Goal: Information Seeking & Learning: Learn about a topic

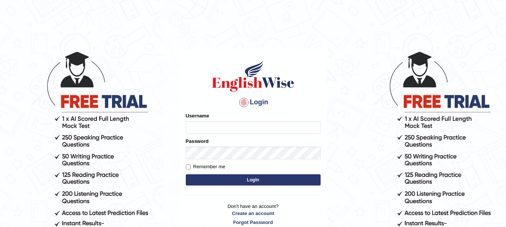
drag, startPoint x: 0, startPoint y: 0, endPoint x: 215, endPoint y: 126, distance: 249.7
click at [215, 126] on input "Username" at bounding box center [253, 127] width 135 height 13
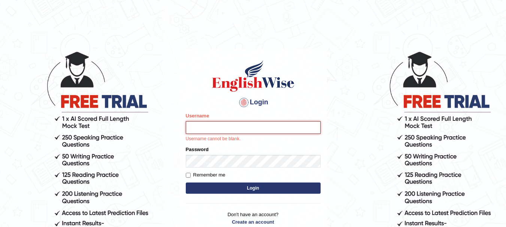
type input "Sangitam"
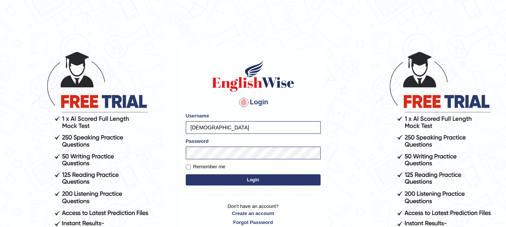
click at [250, 177] on button "Login" at bounding box center [253, 180] width 135 height 11
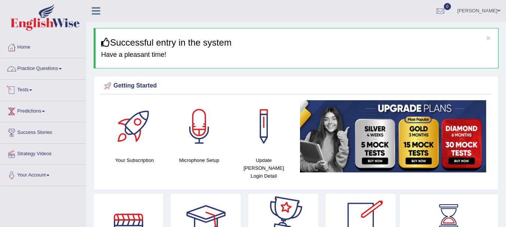
click at [51, 71] on link "Practice Questions" at bounding box center [42, 67] width 85 height 19
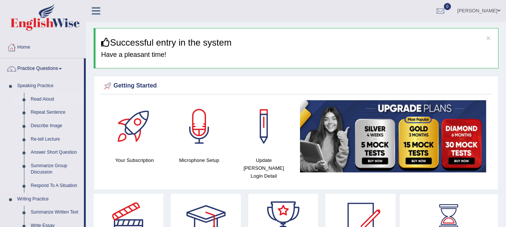
click at [45, 99] on link "Read Aloud" at bounding box center [55, 99] width 57 height 13
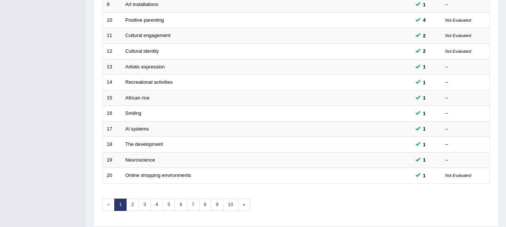
scroll to position [269, 0]
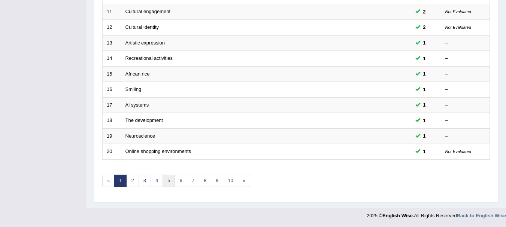
click at [166, 186] on link "5" at bounding box center [169, 181] width 12 height 12
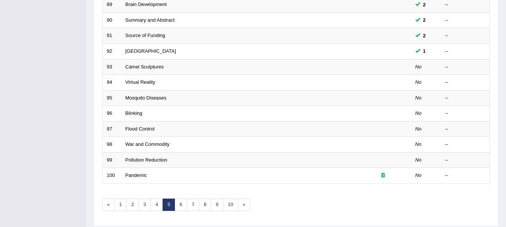
scroll to position [269, 0]
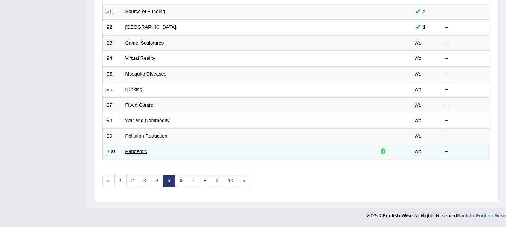
click at [138, 151] on link "Pandemic" at bounding box center [137, 152] width 22 height 6
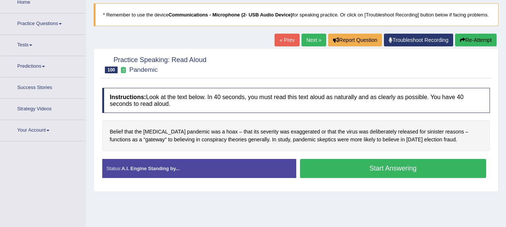
scroll to position [46, 0]
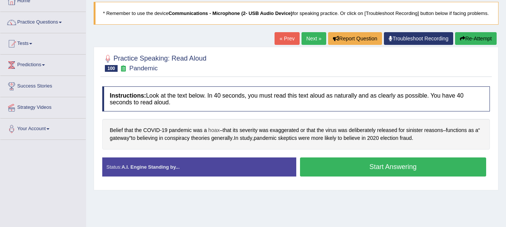
click at [215, 135] on span "hoax" at bounding box center [213, 131] width 11 height 8
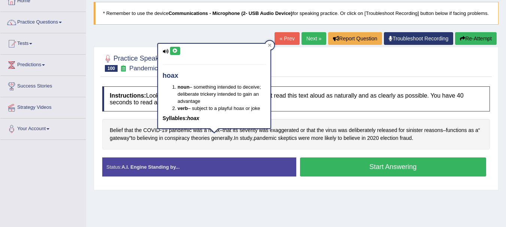
click at [178, 51] on icon at bounding box center [175, 51] width 6 height 4
click at [173, 53] on icon at bounding box center [175, 51] width 6 height 4
click at [182, 159] on div "Instructions: Look at the text below. In 40 seconds, you must read this text al…" at bounding box center [296, 134] width 392 height 103
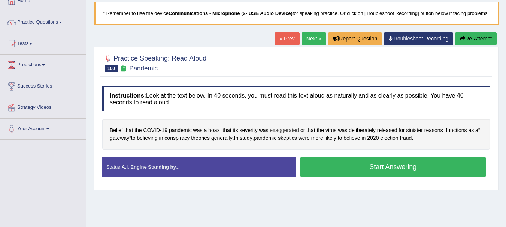
click at [285, 135] on span "exaggerated" at bounding box center [284, 131] width 29 height 8
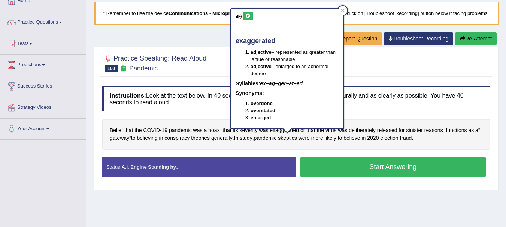
click at [250, 13] on button at bounding box center [248, 16] width 10 height 8
click at [404, 74] on div at bounding box center [296, 62] width 388 height 23
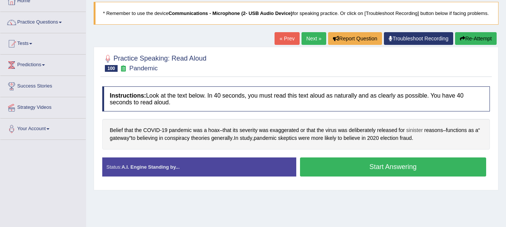
click at [418, 135] on span "sinister" at bounding box center [415, 131] width 16 height 8
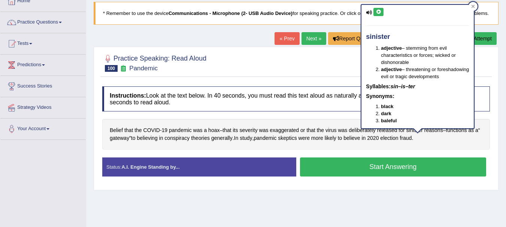
click at [378, 10] on icon at bounding box center [379, 12] width 6 height 4
click at [151, 142] on span "believing" at bounding box center [147, 139] width 21 height 8
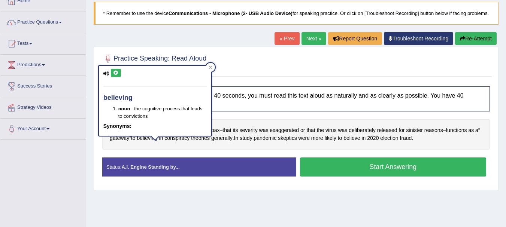
click at [117, 73] on icon at bounding box center [116, 73] width 6 height 4
click at [297, 142] on span "skeptics" at bounding box center [287, 139] width 19 height 8
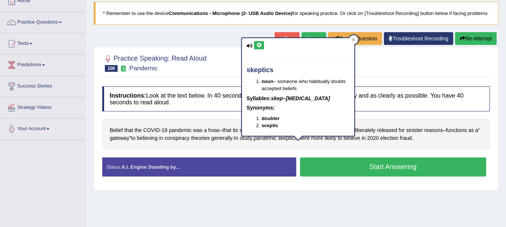
click at [259, 43] on icon at bounding box center [259, 45] width 6 height 4
drag, startPoint x: 354, startPoint y: 38, endPoint x: 347, endPoint y: 39, distance: 7.2
click at [353, 38] on icon at bounding box center [354, 40] width 4 height 4
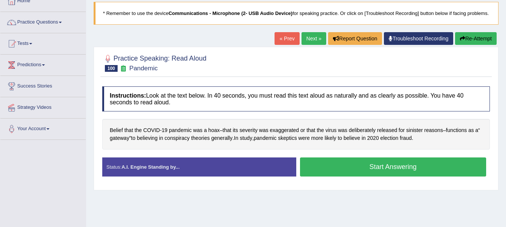
click at [374, 176] on button "Start Answering" at bounding box center [393, 167] width 187 height 19
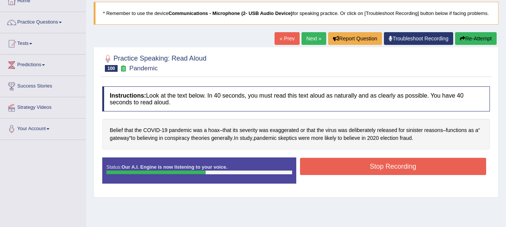
click at [411, 171] on button "Stop Recording" at bounding box center [393, 166] width 187 height 17
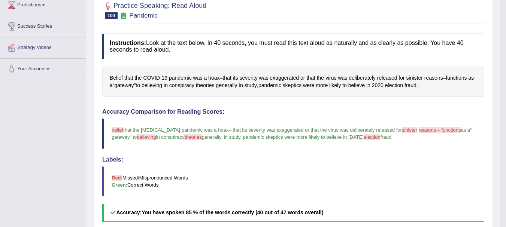
scroll to position [81, 0]
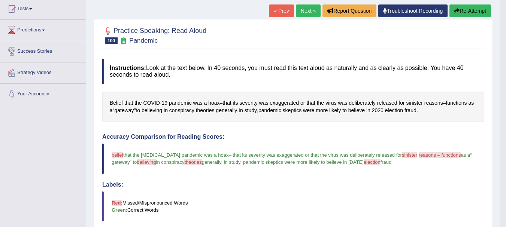
click at [471, 8] on button "Re-Attempt" at bounding box center [471, 10] width 42 height 13
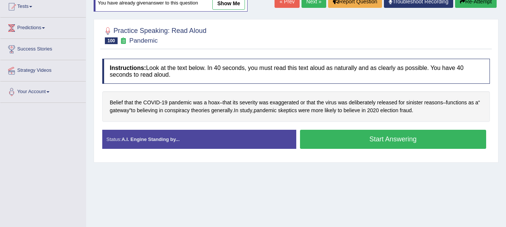
click at [390, 144] on button "Start Answering" at bounding box center [393, 139] width 187 height 19
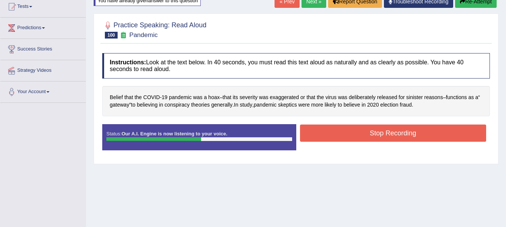
click at [402, 142] on button "Stop Recording" at bounding box center [393, 133] width 187 height 17
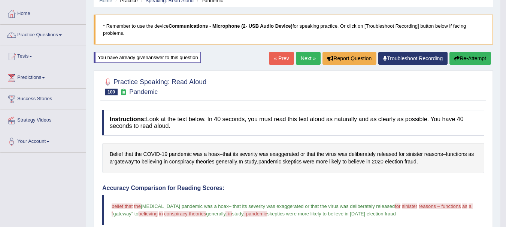
scroll to position [28, 0]
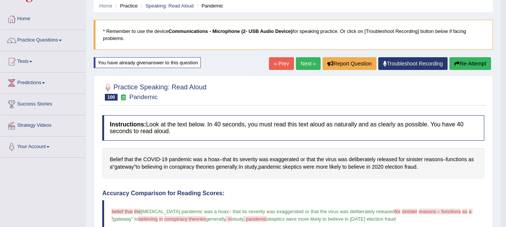
click at [469, 63] on button "Re-Attempt" at bounding box center [471, 63] width 42 height 13
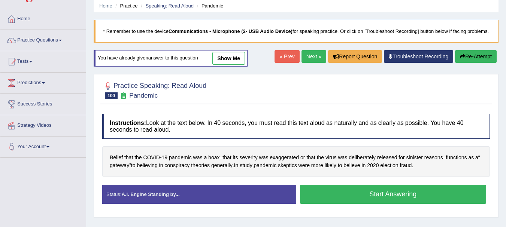
drag, startPoint x: 329, startPoint y: 198, endPoint x: 325, endPoint y: 192, distance: 6.9
click at [327, 194] on button "Start Answering" at bounding box center [393, 194] width 187 height 19
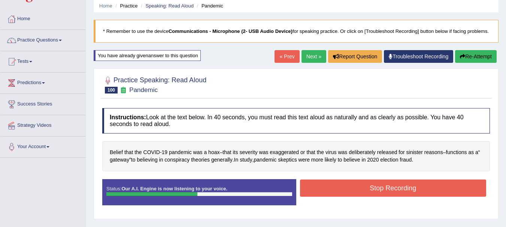
click at [388, 197] on button "Stop Recording" at bounding box center [393, 188] width 187 height 17
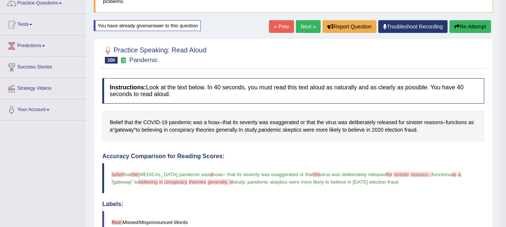
scroll to position [45, 0]
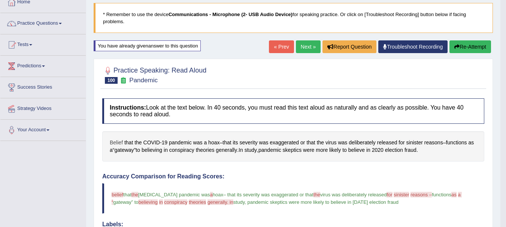
click at [120, 141] on span "Belief" at bounding box center [116, 143] width 13 height 8
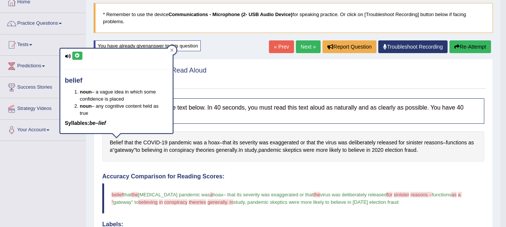
click at [76, 58] on icon at bounding box center [78, 56] width 6 height 4
click at [465, 46] on button "Re-Attempt" at bounding box center [471, 46] width 42 height 13
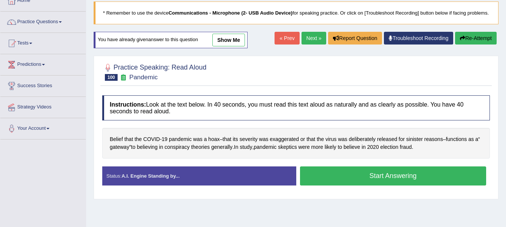
scroll to position [45, 0]
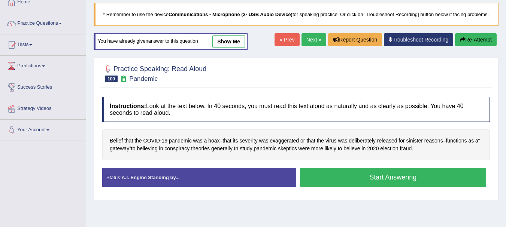
click at [333, 186] on button "Start Answering" at bounding box center [393, 177] width 187 height 19
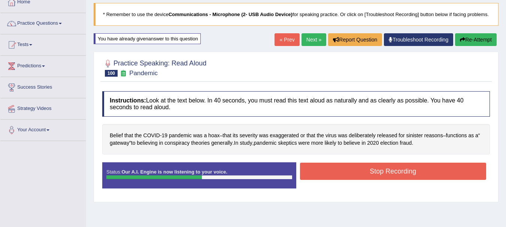
click at [410, 175] on button "Stop Recording" at bounding box center [393, 171] width 187 height 17
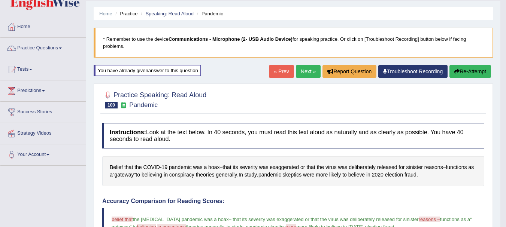
scroll to position [0, 0]
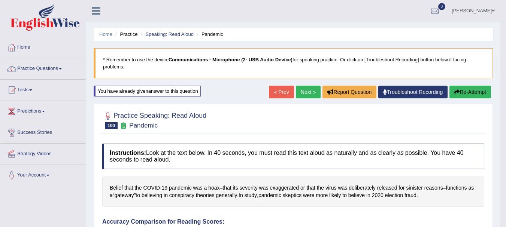
click at [312, 90] on link "Next »" at bounding box center [308, 92] width 25 height 13
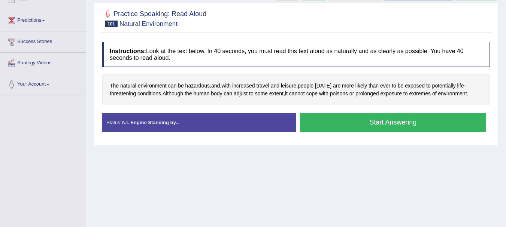
scroll to position [66, 0]
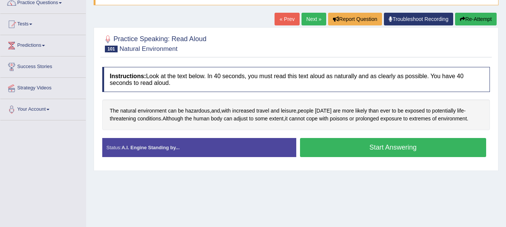
click at [369, 157] on button "Start Answering" at bounding box center [393, 147] width 187 height 19
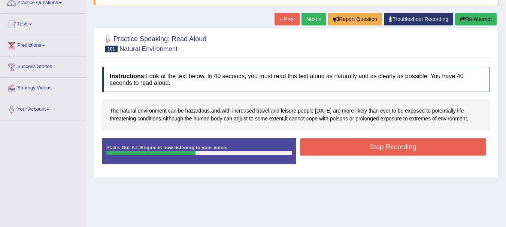
click at [422, 154] on button "Stop Recording" at bounding box center [393, 147] width 187 height 17
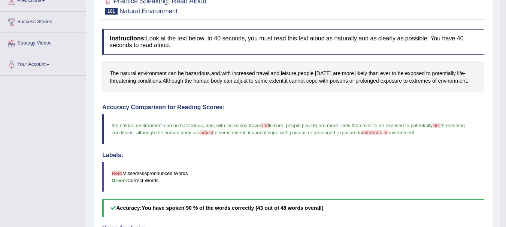
scroll to position [86, 0]
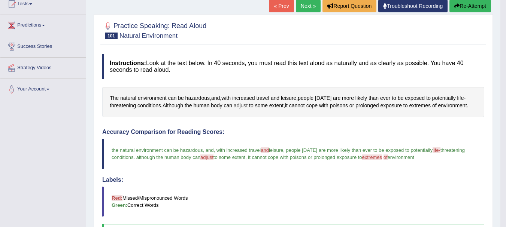
click at [240, 108] on span "adjust" at bounding box center [241, 106] width 14 height 8
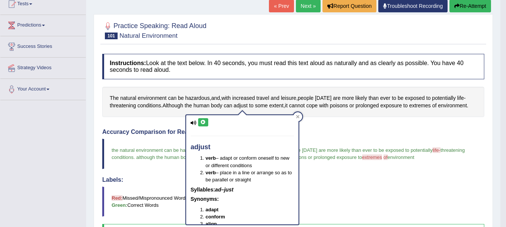
click at [205, 121] on icon at bounding box center [203, 122] width 6 height 4
click at [317, 138] on div "Accuracy Comparison for Reading Scores: the natural environment can be hazardou…" at bounding box center [293, 186] width 382 height 114
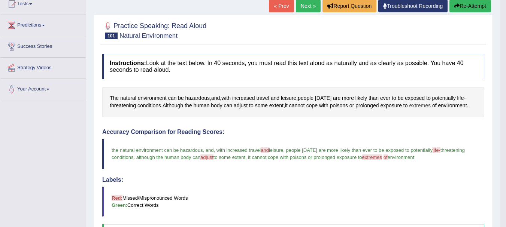
click at [420, 107] on span "extremes" at bounding box center [420, 106] width 22 height 8
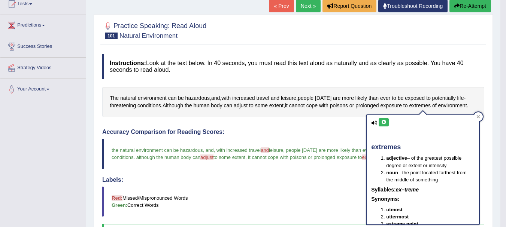
click at [381, 128] on div "extremes adjective – of the greatest possible degree or extent or intensity nou…" at bounding box center [423, 169] width 112 height 109
click at [384, 121] on icon at bounding box center [384, 122] width 6 height 4
click at [282, 121] on div "Instructions: Look at the text below. In 40 seconds, you must read this text al…" at bounding box center [293, 219] width 386 height 339
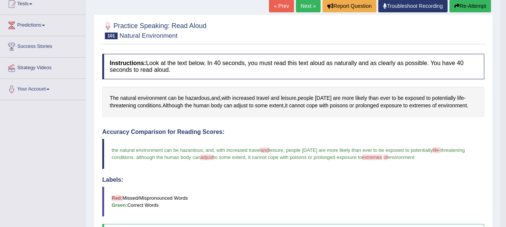
click at [478, 7] on button "Re-Attempt" at bounding box center [471, 6] width 42 height 13
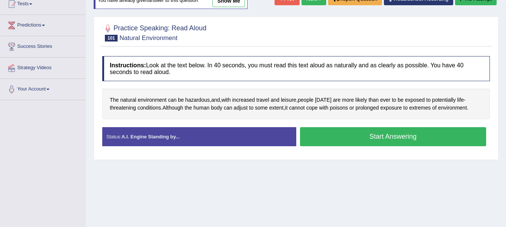
click at [341, 142] on button "Start Answering" at bounding box center [393, 136] width 187 height 19
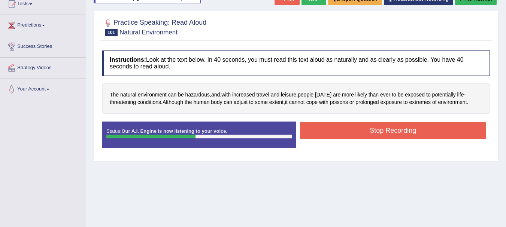
click at [405, 138] on button "Stop Recording" at bounding box center [393, 130] width 187 height 17
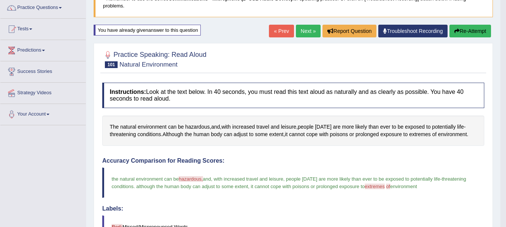
scroll to position [56, 0]
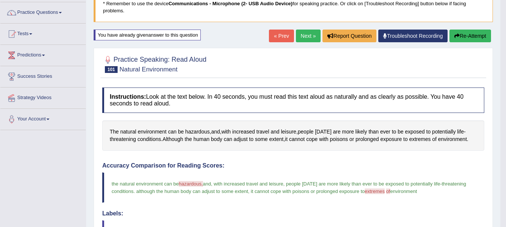
click at [316, 33] on link "Next »" at bounding box center [308, 36] width 25 height 13
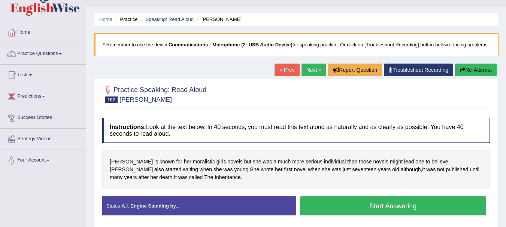
scroll to position [50, 0]
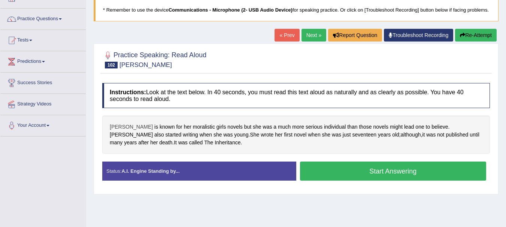
click at [114, 131] on span "[PERSON_NAME]" at bounding box center [131, 127] width 43 height 8
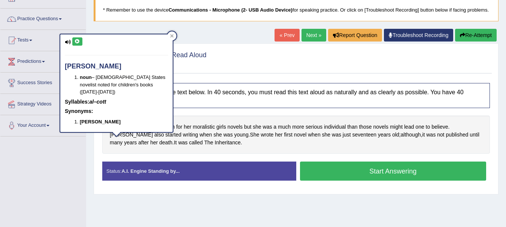
click at [75, 42] on icon at bounding box center [78, 41] width 6 height 4
click at [151, 164] on div "Instructions: Look at the text below. In 40 seconds, you must read this text al…" at bounding box center [296, 134] width 392 height 111
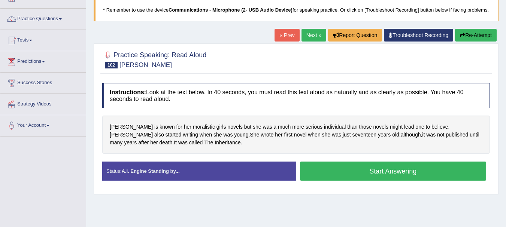
click at [369, 181] on button "Start Answering" at bounding box center [393, 171] width 187 height 19
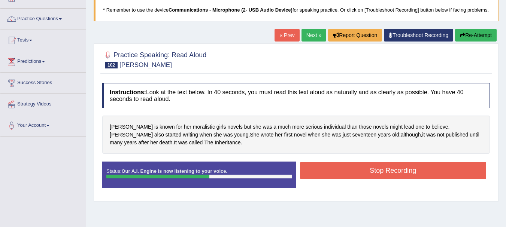
click at [309, 175] on button "Stop Recording" at bounding box center [393, 170] width 187 height 17
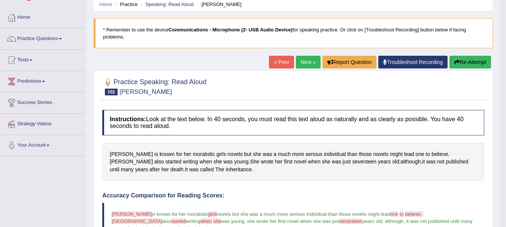
scroll to position [0, 0]
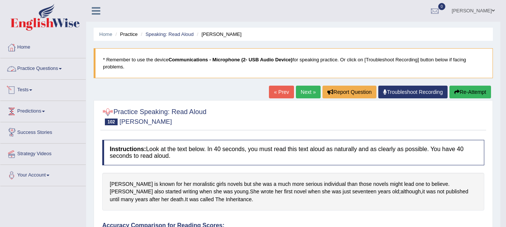
click at [26, 70] on link "Practice Questions" at bounding box center [42, 67] width 85 height 19
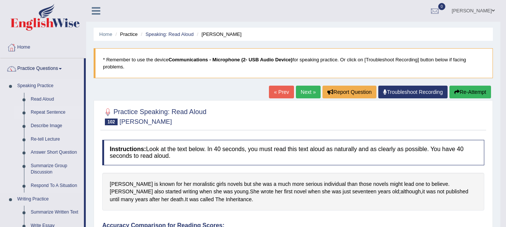
click at [45, 114] on link "Repeat Sentence" at bounding box center [55, 112] width 57 height 13
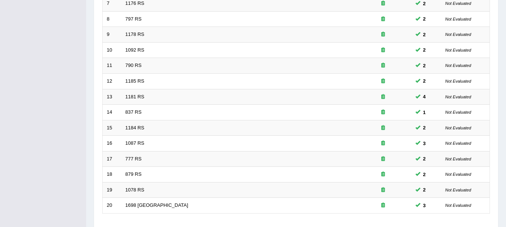
scroll to position [269, 0]
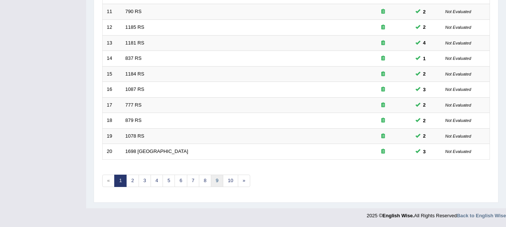
click at [216, 179] on link "9" at bounding box center [217, 181] width 12 height 12
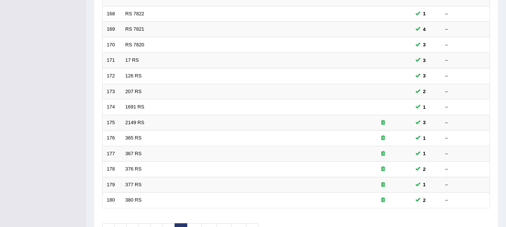
scroll to position [269, 0]
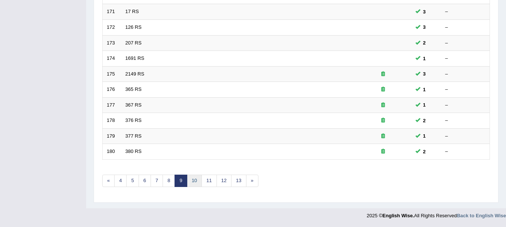
click at [197, 184] on link "10" at bounding box center [194, 181] width 15 height 12
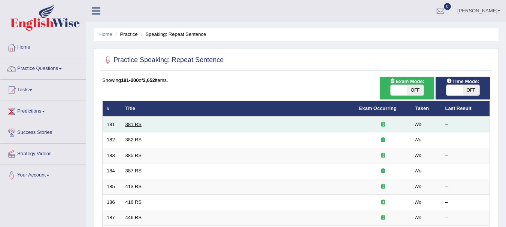
click at [137, 124] on link "381 RS" at bounding box center [134, 125] width 16 height 6
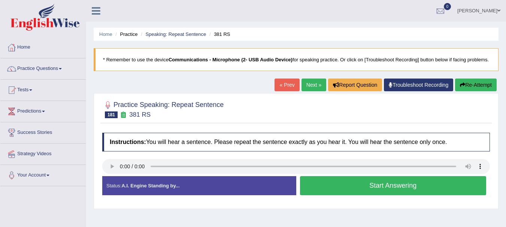
click at [336, 193] on button "Start Answering" at bounding box center [393, 185] width 187 height 19
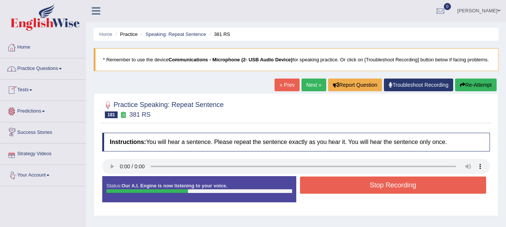
click at [333, 193] on button "Stop Recording" at bounding box center [393, 185] width 187 height 17
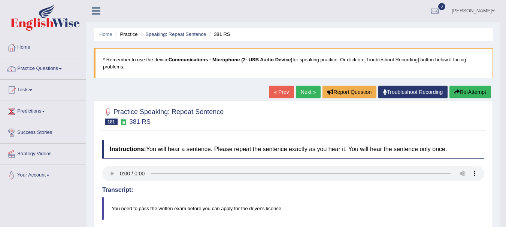
click at [505, 223] on body "Toggle navigation Home Practice Questions Speaking Practice Read Aloud Repeat S…" at bounding box center [253, 113] width 506 height 227
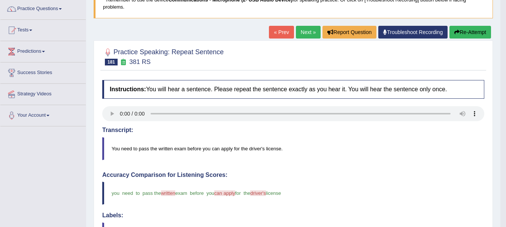
scroll to position [50, 0]
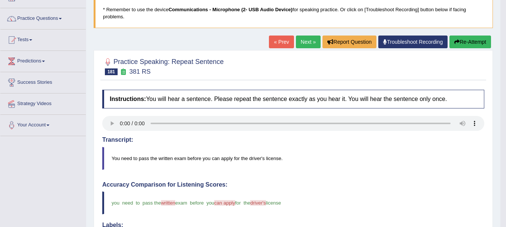
click at [305, 43] on link "Next »" at bounding box center [308, 42] width 25 height 13
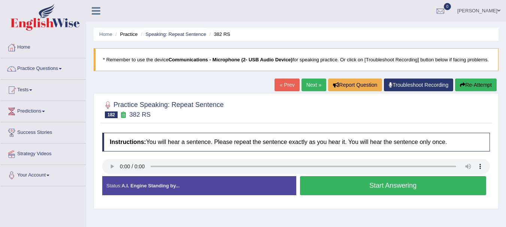
click at [381, 191] on button "Start Answering" at bounding box center [393, 185] width 187 height 19
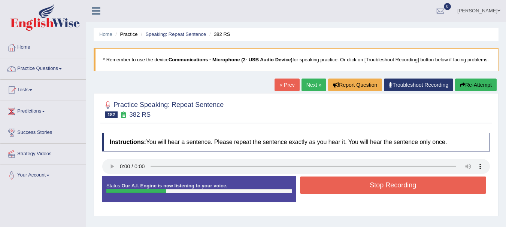
click at [406, 192] on button "Stop Recording" at bounding box center [393, 185] width 187 height 17
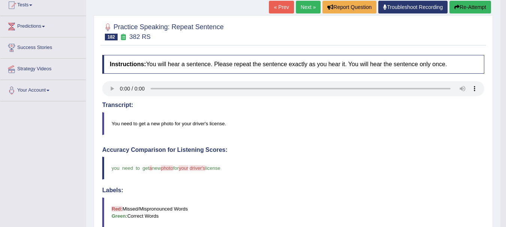
scroll to position [65, 0]
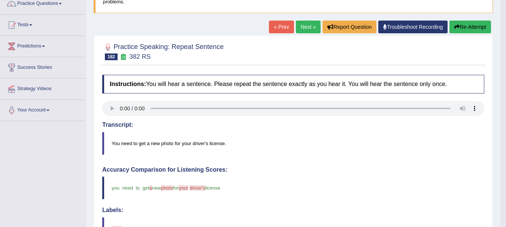
click at [470, 33] on button "Re-Attempt" at bounding box center [471, 27] width 42 height 13
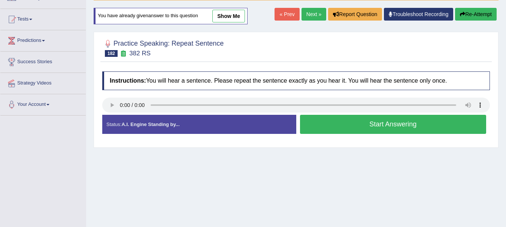
scroll to position [65, 0]
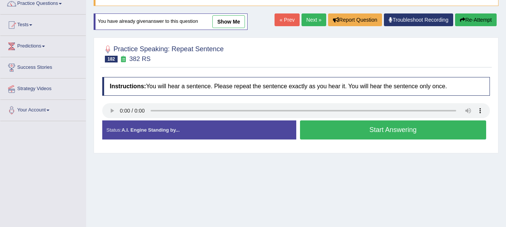
click at [323, 135] on button "Start Answering" at bounding box center [393, 130] width 187 height 19
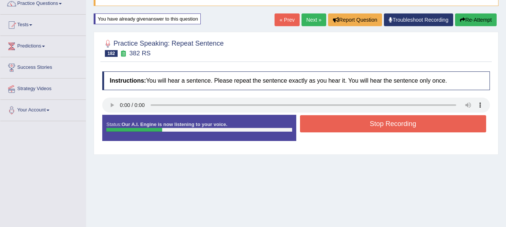
click at [354, 127] on button "Stop Recording" at bounding box center [393, 123] width 187 height 17
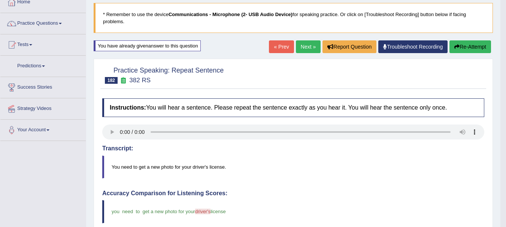
scroll to position [15, 0]
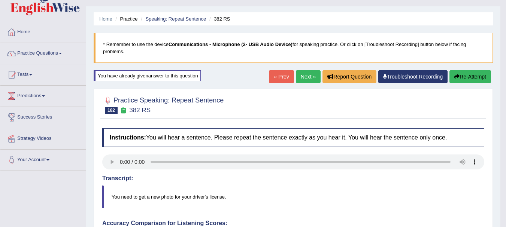
click at [310, 82] on link "Next »" at bounding box center [308, 76] width 25 height 13
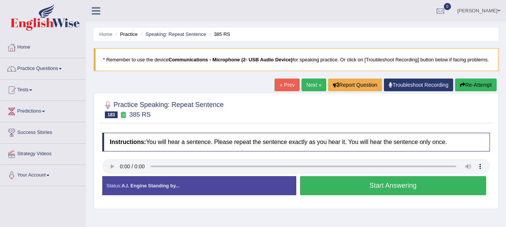
click at [324, 191] on button "Start Answering" at bounding box center [393, 185] width 187 height 19
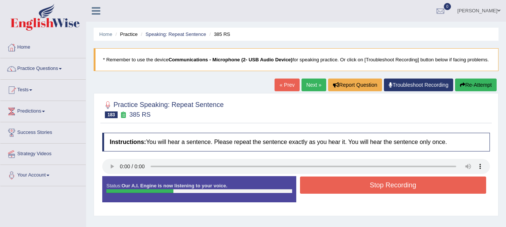
click at [402, 194] on button "Stop Recording" at bounding box center [393, 185] width 187 height 17
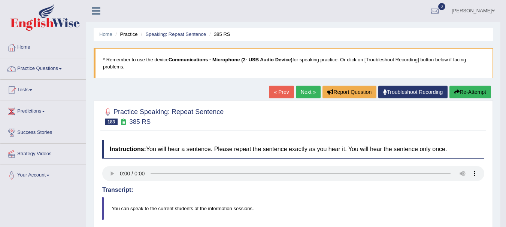
click at [480, 93] on button "Re-Attempt" at bounding box center [471, 92] width 42 height 13
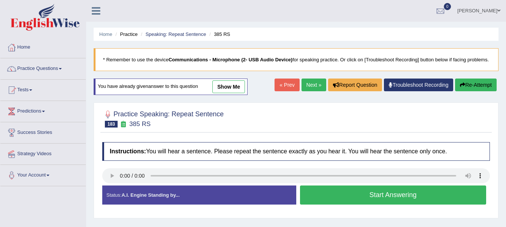
click at [340, 205] on button "Start Answering" at bounding box center [393, 195] width 187 height 19
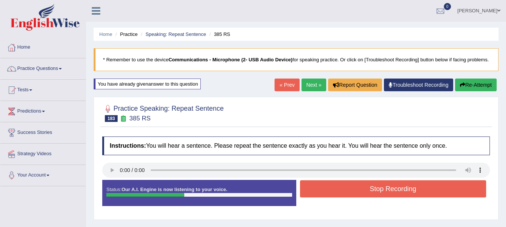
click at [363, 196] on button "Stop Recording" at bounding box center [393, 189] width 187 height 17
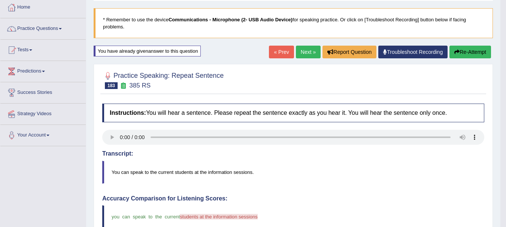
scroll to position [20, 0]
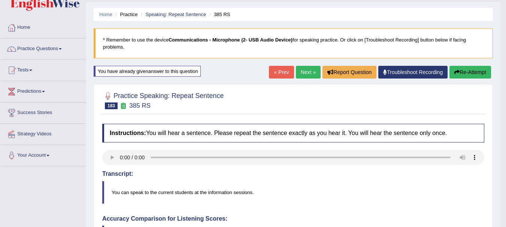
click at [459, 68] on button "Re-Attempt" at bounding box center [471, 72] width 42 height 13
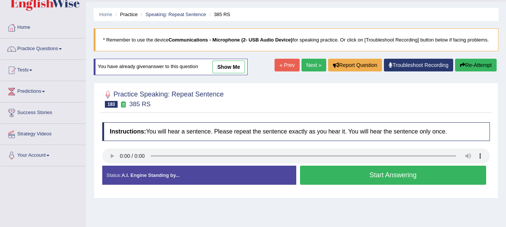
click at [306, 179] on button "Start Answering" at bounding box center [393, 175] width 187 height 19
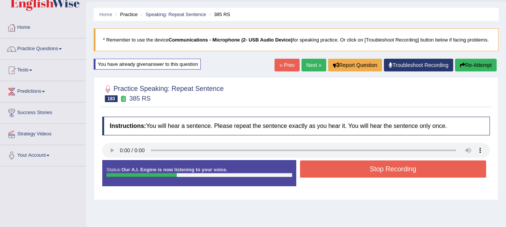
click at [350, 177] on button "Stop Recording" at bounding box center [393, 169] width 187 height 17
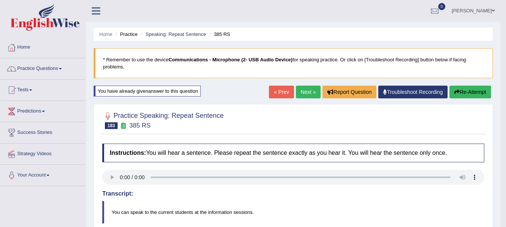
click at [312, 90] on link "Next »" at bounding box center [308, 92] width 25 height 13
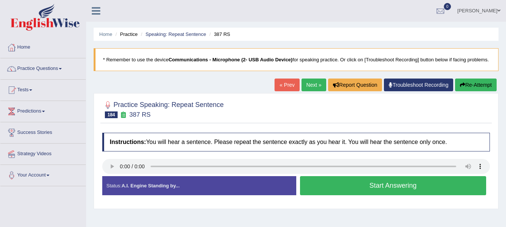
click at [366, 196] on button "Start Answering" at bounding box center [393, 185] width 187 height 19
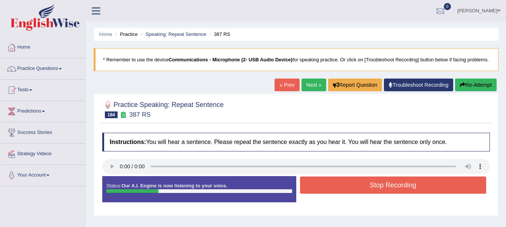
click at [351, 194] on button "Stop Recording" at bounding box center [393, 185] width 187 height 17
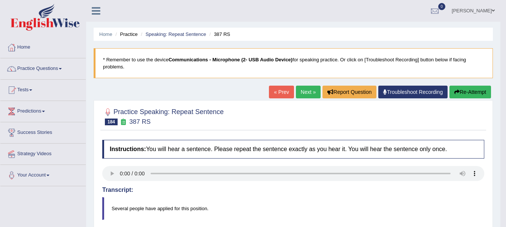
click at [296, 97] on link "Next »" at bounding box center [308, 92] width 25 height 13
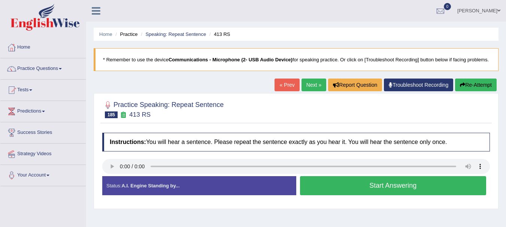
click at [309, 194] on button "Start Answering" at bounding box center [393, 185] width 187 height 19
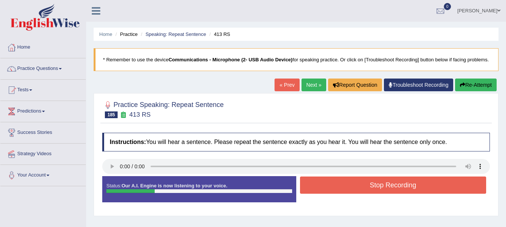
click at [335, 193] on button "Stop Recording" at bounding box center [393, 185] width 187 height 17
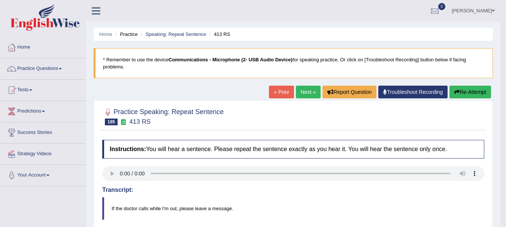
click at [470, 93] on button "Re-Attempt" at bounding box center [471, 92] width 42 height 13
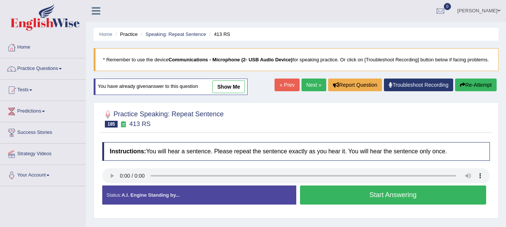
click at [341, 205] on button "Start Answering" at bounding box center [393, 195] width 187 height 19
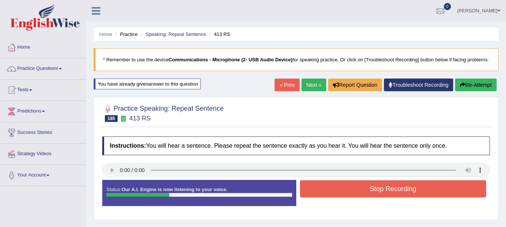
click at [397, 189] on button "Stop Recording" at bounding box center [393, 189] width 187 height 17
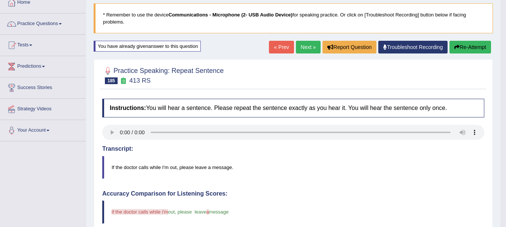
scroll to position [15, 0]
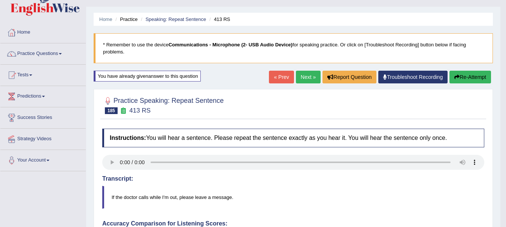
click at [469, 76] on button "Re-Attempt" at bounding box center [471, 77] width 42 height 13
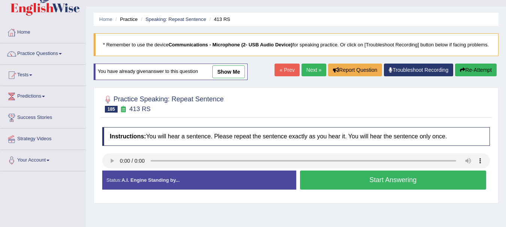
click at [336, 184] on button "Start Answering" at bounding box center [393, 180] width 187 height 19
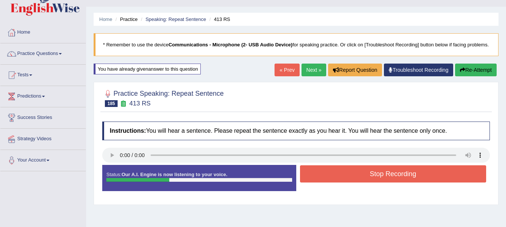
click at [331, 180] on button "Stop Recording" at bounding box center [393, 174] width 187 height 17
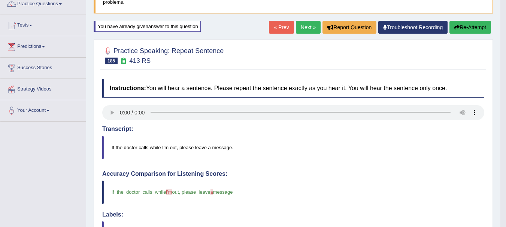
scroll to position [25, 0]
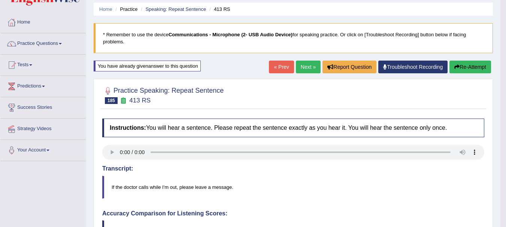
click at [297, 68] on link "Next »" at bounding box center [308, 67] width 25 height 13
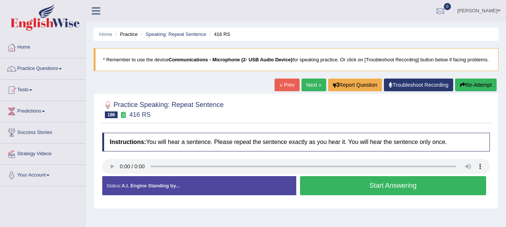
click at [379, 189] on button "Start Answering" at bounding box center [393, 185] width 187 height 19
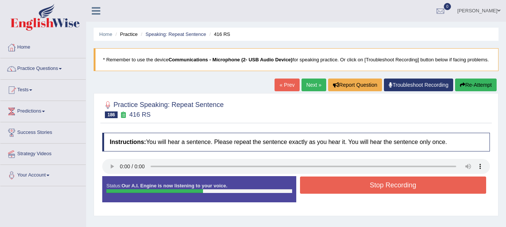
click at [339, 190] on button "Stop Recording" at bounding box center [393, 185] width 187 height 17
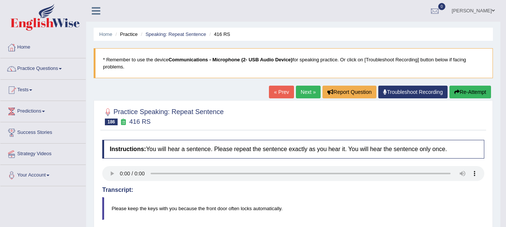
click at [505, 224] on body "Toggle navigation Home Practice Questions Speaking Practice Read Aloud Repeat S…" at bounding box center [253, 113] width 506 height 227
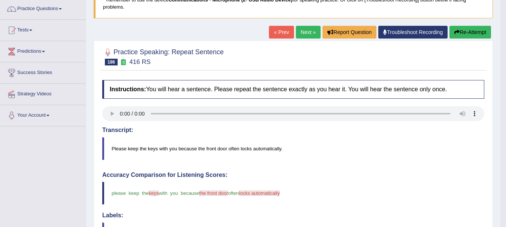
scroll to position [15, 0]
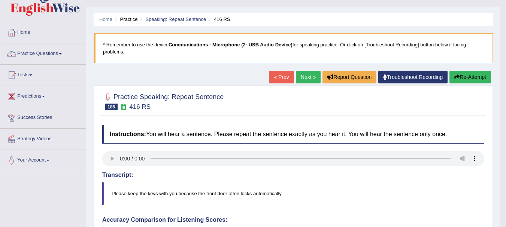
click at [454, 81] on button "Re-Attempt" at bounding box center [471, 77] width 42 height 13
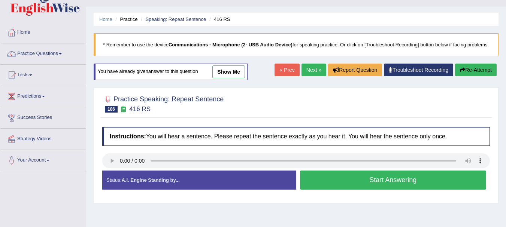
click at [330, 190] on button "Start Answering" at bounding box center [393, 180] width 187 height 19
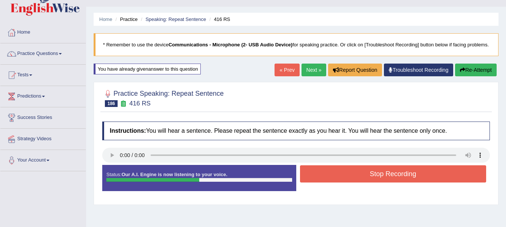
click at [355, 180] on button "Stop Recording" at bounding box center [393, 174] width 187 height 17
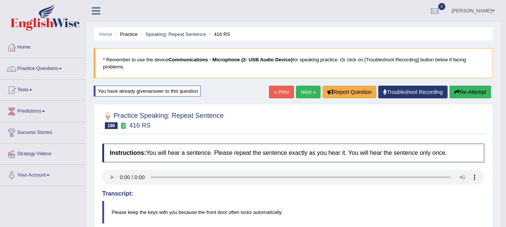
click at [307, 92] on link "Next »" at bounding box center [308, 92] width 25 height 13
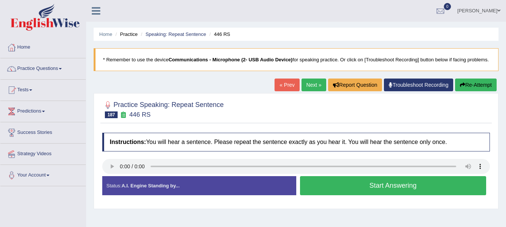
click at [308, 189] on button "Start Answering" at bounding box center [393, 185] width 187 height 19
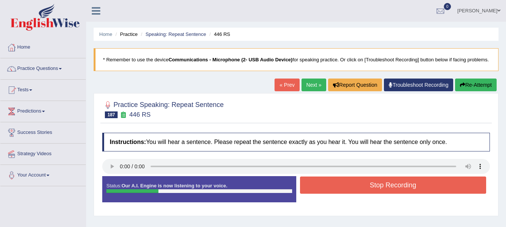
click at [328, 191] on button "Stop Recording" at bounding box center [393, 185] width 187 height 17
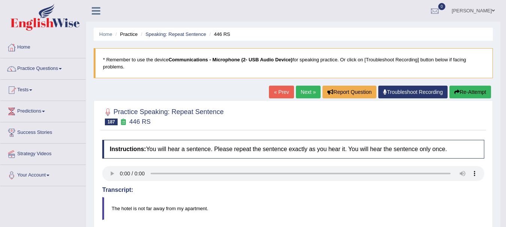
click at [465, 94] on button "Re-Attempt" at bounding box center [471, 92] width 42 height 13
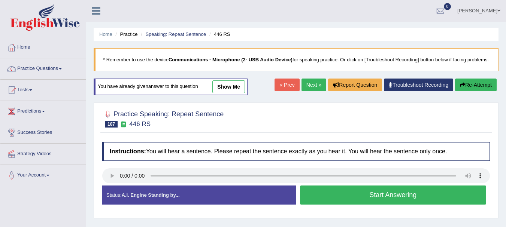
click at [311, 198] on button "Start Answering" at bounding box center [393, 195] width 187 height 19
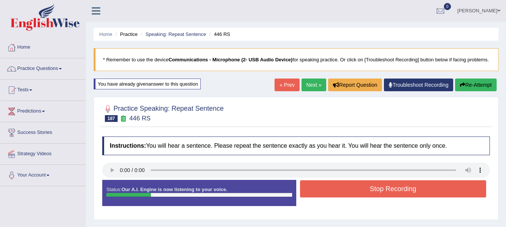
click at [313, 192] on button "Stop Recording" at bounding box center [393, 189] width 187 height 17
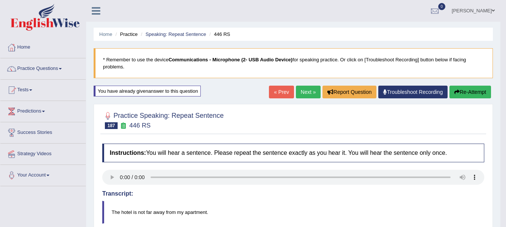
click at [312, 89] on link "Next »" at bounding box center [308, 92] width 25 height 13
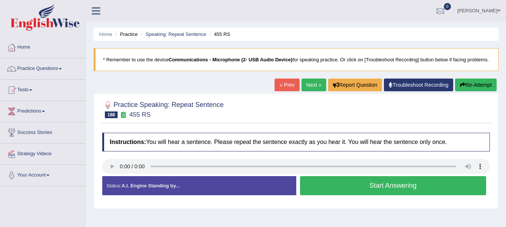
click at [360, 193] on button "Start Answering" at bounding box center [393, 185] width 187 height 19
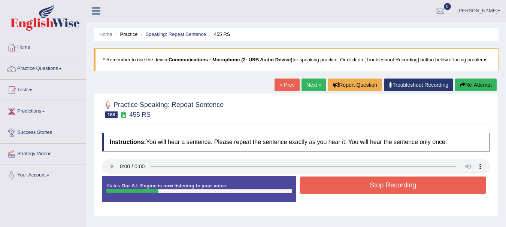
click at [345, 194] on button "Stop Recording" at bounding box center [393, 185] width 187 height 17
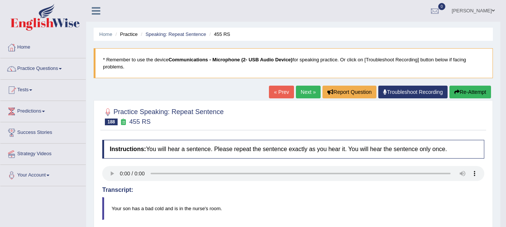
click at [297, 93] on link "Next »" at bounding box center [308, 92] width 25 height 13
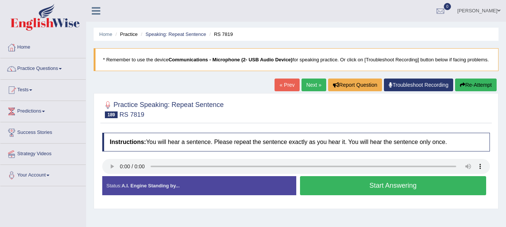
click at [338, 192] on button "Start Answering" at bounding box center [393, 185] width 187 height 19
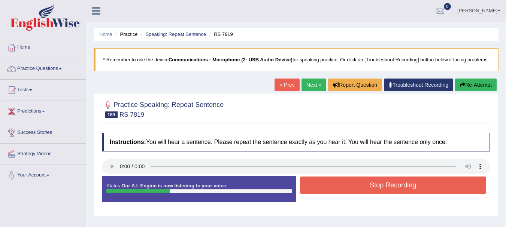
click at [337, 187] on button "Stop Recording" at bounding box center [393, 185] width 187 height 17
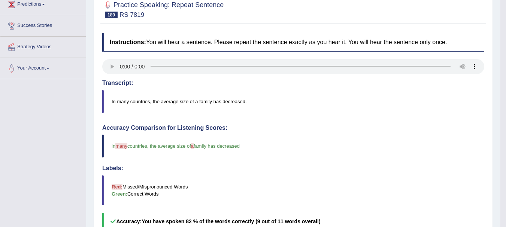
scroll to position [100, 0]
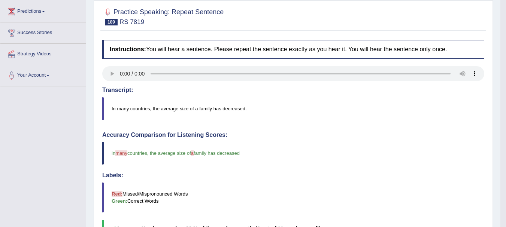
click at [504, 10] on body "Toggle navigation Home Practice Questions Speaking Practice Read Aloud Repeat S…" at bounding box center [253, 13] width 506 height 227
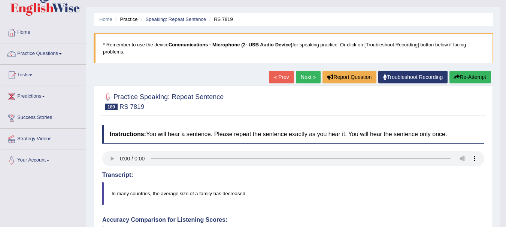
scroll to position [0, 0]
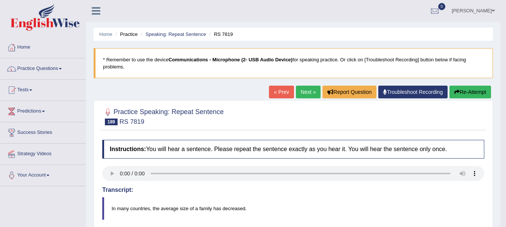
click at [23, 67] on link "Practice Questions" at bounding box center [42, 67] width 85 height 19
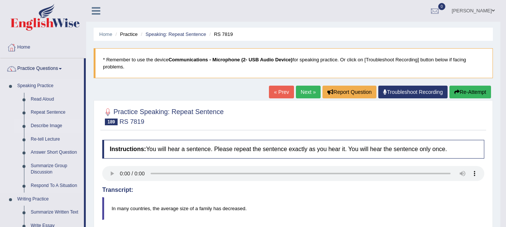
click at [39, 128] on link "Describe Image" at bounding box center [55, 126] width 57 height 13
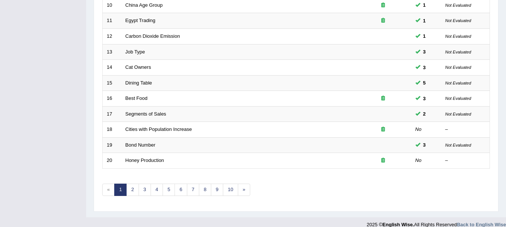
scroll to position [269, 0]
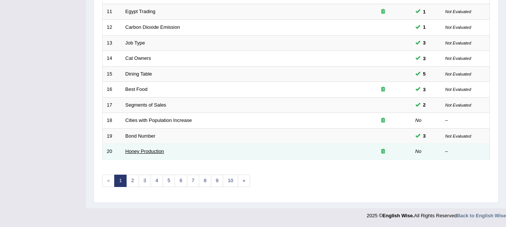
click at [140, 153] on link "Honey Production" at bounding box center [145, 152] width 39 height 6
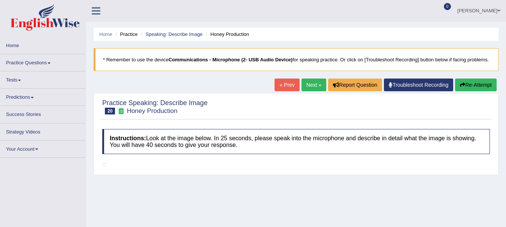
click at [312, 91] on link "Next »" at bounding box center [314, 85] width 25 height 13
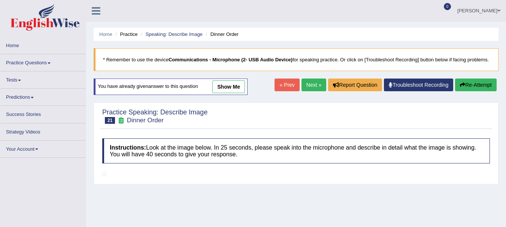
click at [505, 224] on div "Home Practice Speaking: Describe Image Dinner Order * Remember to use the devic…" at bounding box center [296, 187] width 420 height 375
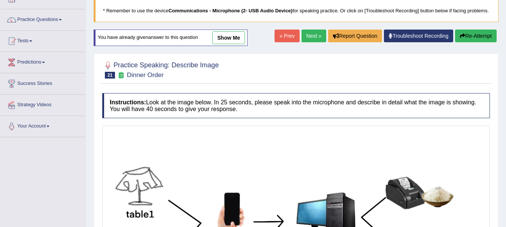
scroll to position [24, 0]
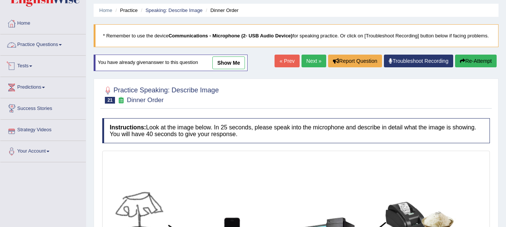
click at [30, 41] on link "Practice Questions" at bounding box center [42, 43] width 85 height 19
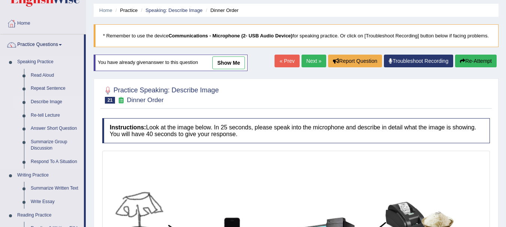
click at [38, 100] on link "Describe Image" at bounding box center [55, 102] width 57 height 13
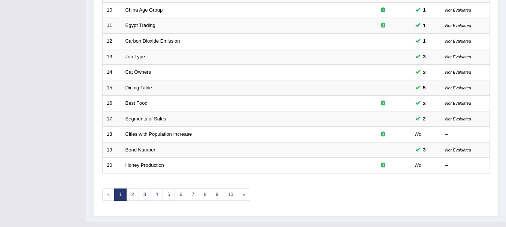
scroll to position [269, 0]
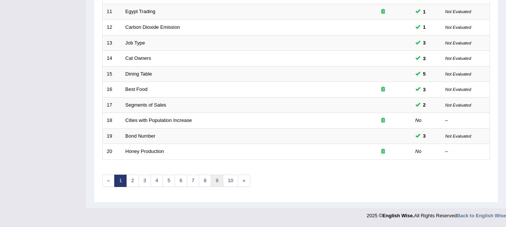
click at [214, 184] on link "9" at bounding box center [217, 181] width 12 height 12
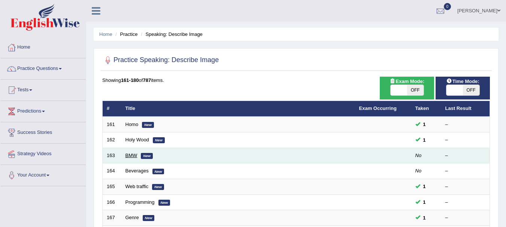
click at [132, 154] on link "BMW" at bounding box center [132, 156] width 12 height 6
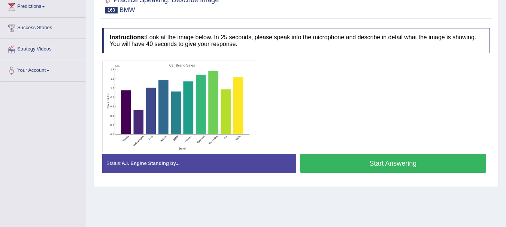
scroll to position [125, 0]
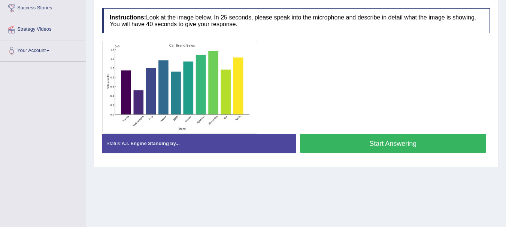
click at [137, 132] on img at bounding box center [179, 87] width 151 height 89
click at [137, 130] on img at bounding box center [179, 87] width 151 height 89
click at [349, 148] on button "Start Answering" at bounding box center [393, 143] width 187 height 19
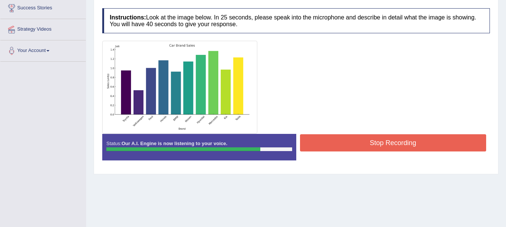
click at [316, 148] on button "Stop Recording" at bounding box center [393, 143] width 187 height 17
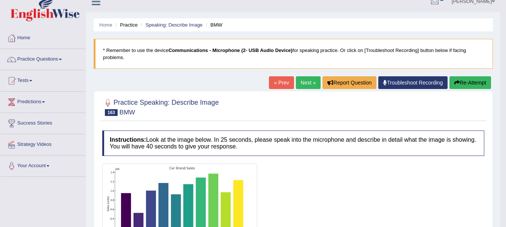
scroll to position [0, 0]
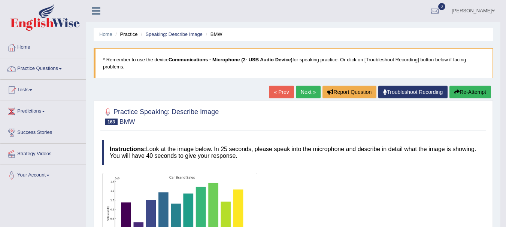
click at [458, 95] on button "Re-Attempt" at bounding box center [471, 92] width 42 height 13
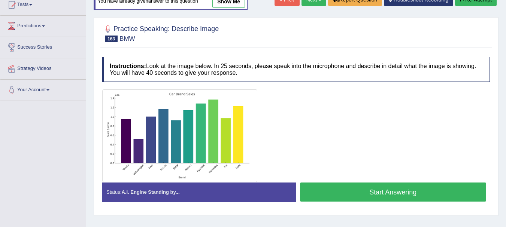
scroll to position [90, 0]
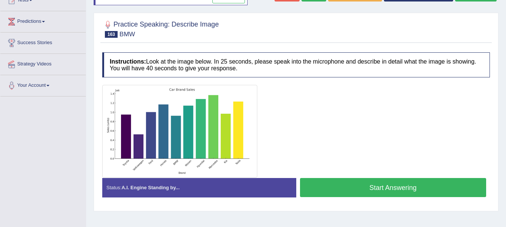
click at [375, 197] on button "Start Answering" at bounding box center [393, 187] width 187 height 19
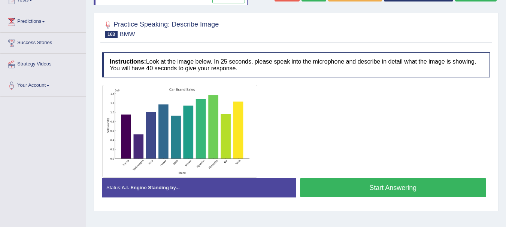
click at [385, 194] on button "Start Answering" at bounding box center [393, 187] width 187 height 19
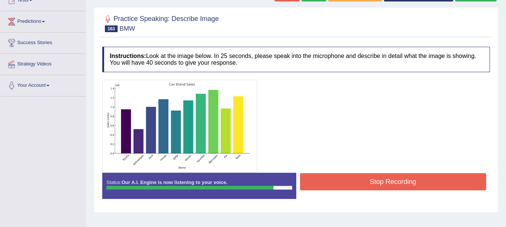
click at [330, 185] on button "Stop Recording" at bounding box center [393, 181] width 187 height 17
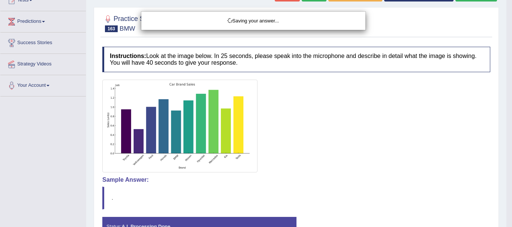
click at [506, 219] on div "Saving your answer..." at bounding box center [256, 113] width 512 height 227
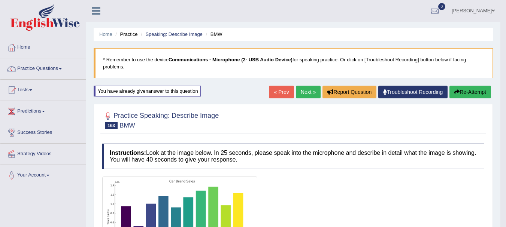
click at [312, 91] on link "Next »" at bounding box center [308, 92] width 25 height 13
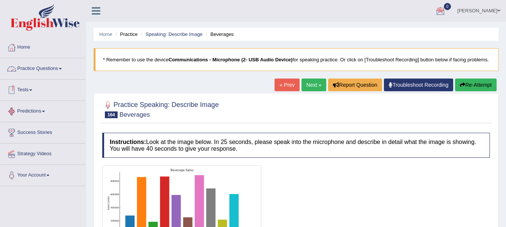
click at [46, 69] on link "Practice Questions" at bounding box center [42, 67] width 85 height 19
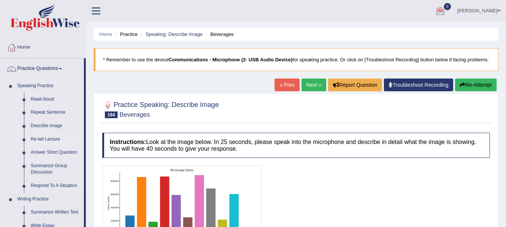
click at [37, 139] on link "Re-tell Lecture" at bounding box center [55, 139] width 57 height 13
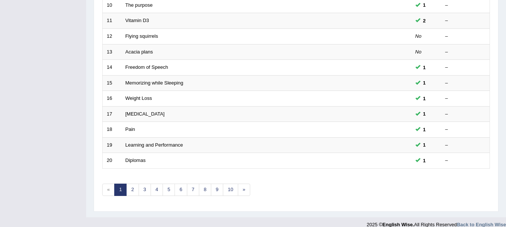
scroll to position [269, 0]
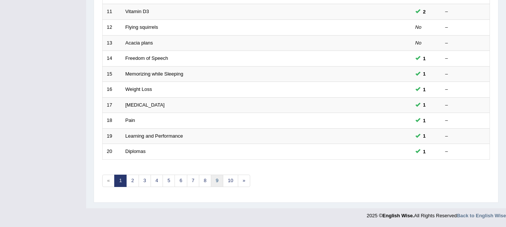
click at [215, 180] on link "9" at bounding box center [217, 181] width 12 height 12
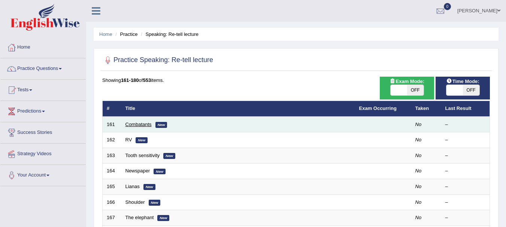
click at [151, 122] on link "Combatants" at bounding box center [139, 125] width 26 height 6
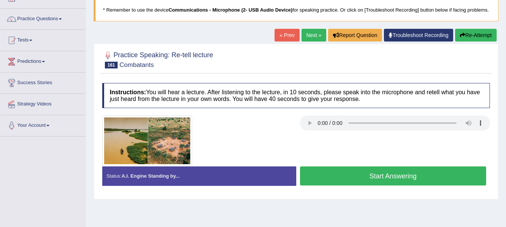
scroll to position [65, 0]
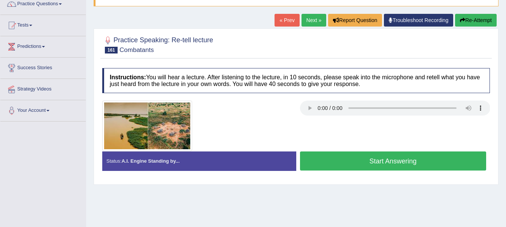
click at [372, 170] on button "Start Answering" at bounding box center [393, 161] width 187 height 19
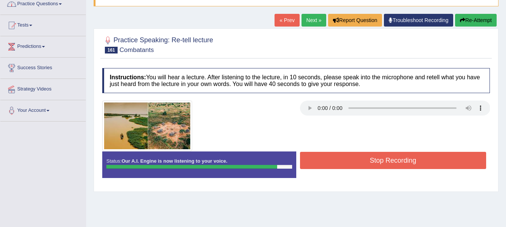
click at [395, 164] on button "Stop Recording" at bounding box center [393, 160] width 187 height 17
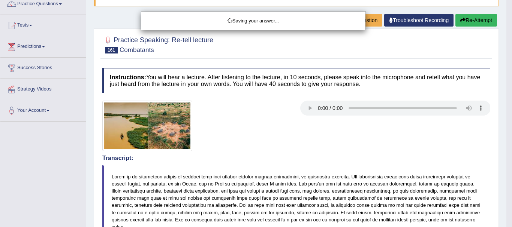
click at [506, 223] on div "Saving your answer..." at bounding box center [256, 113] width 512 height 227
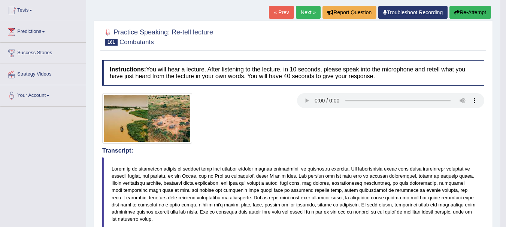
scroll to position [75, 0]
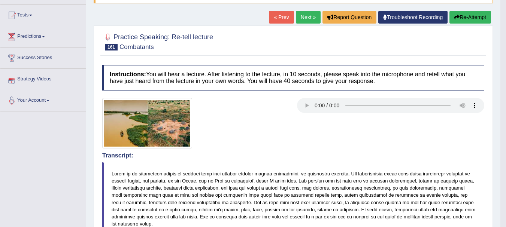
click at [301, 18] on link "Next »" at bounding box center [308, 17] width 25 height 13
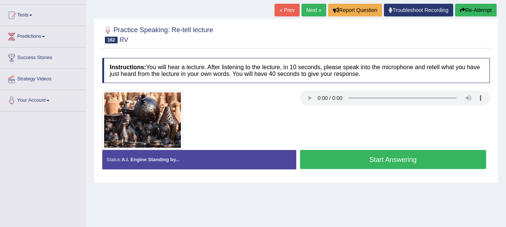
scroll to position [105, 0]
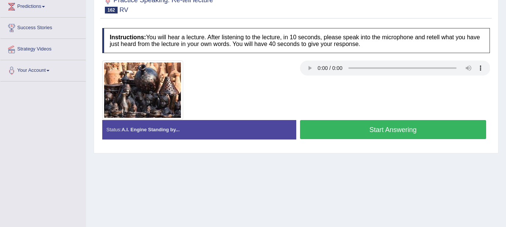
click at [335, 135] on button "Start Answering" at bounding box center [393, 129] width 187 height 19
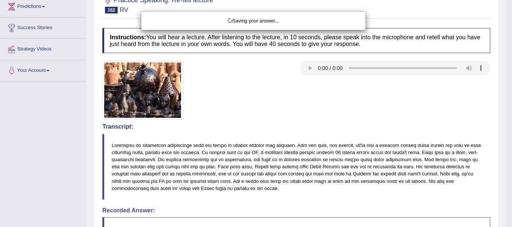
click at [506, 223] on div "Saving your answer..." at bounding box center [256, 113] width 512 height 227
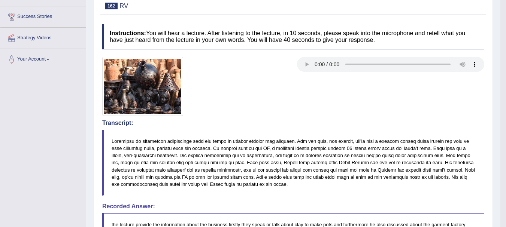
scroll to position [91, 0]
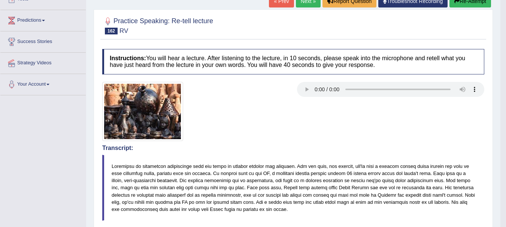
click at [474, 5] on button "Re-Attempt" at bounding box center [471, 1] width 42 height 13
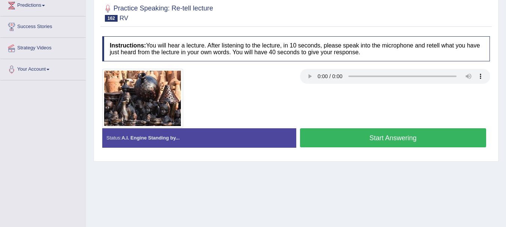
scroll to position [166, 0]
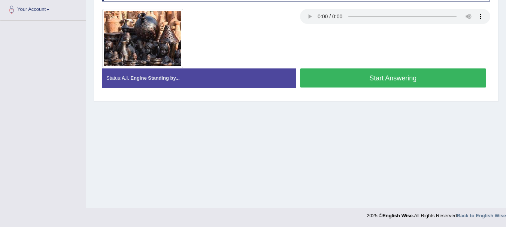
click at [373, 86] on button "Start Answering" at bounding box center [393, 78] width 187 height 19
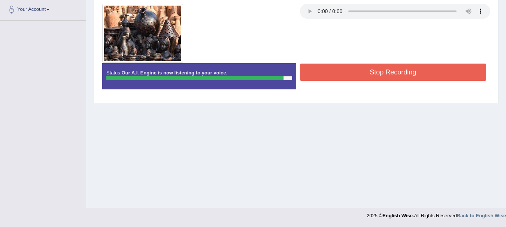
click at [342, 80] on button "Stop Recording" at bounding box center [393, 72] width 187 height 17
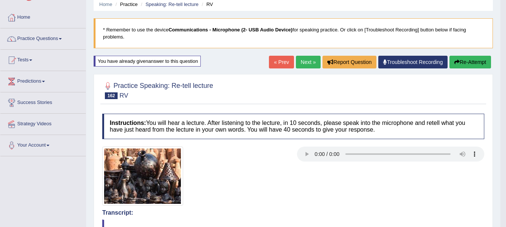
scroll to position [0, 0]
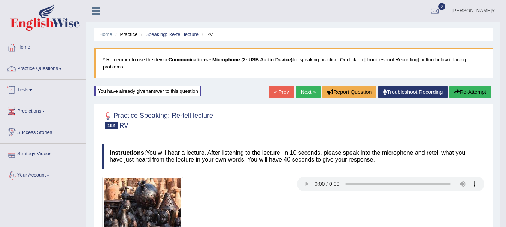
click at [46, 73] on link "Practice Questions" at bounding box center [42, 67] width 85 height 19
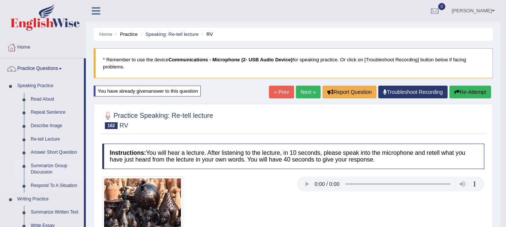
click at [44, 167] on link "Summarize Group Discussion" at bounding box center [55, 170] width 57 height 20
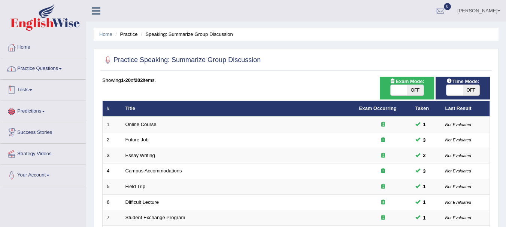
click at [55, 71] on link "Practice Questions" at bounding box center [42, 67] width 85 height 19
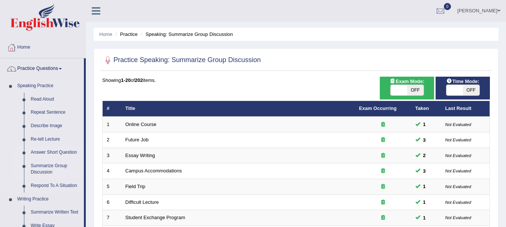
click at [44, 153] on link "Answer Short Question" at bounding box center [55, 152] width 57 height 13
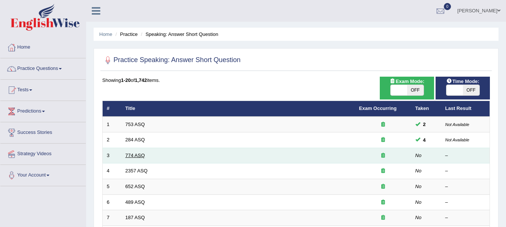
click at [136, 154] on link "774 ASQ" at bounding box center [135, 156] width 19 height 6
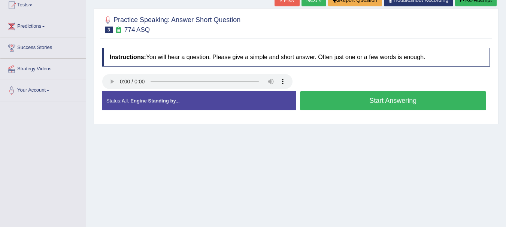
scroll to position [90, 0]
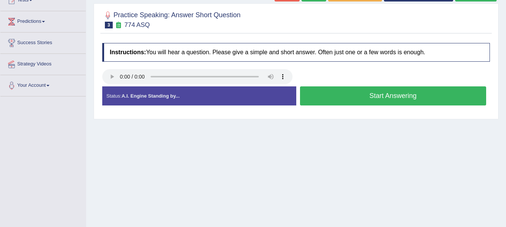
click at [375, 102] on button "Start Answering" at bounding box center [393, 96] width 187 height 19
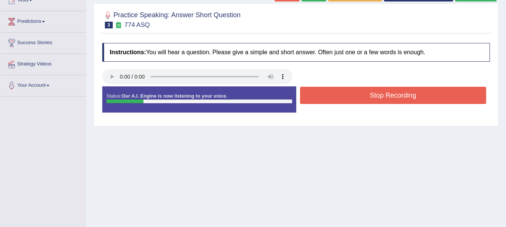
click at [375, 102] on button "Stop Recording" at bounding box center [393, 95] width 187 height 17
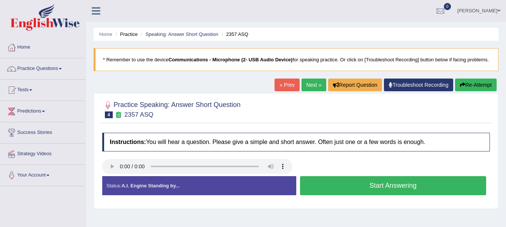
click at [317, 192] on button "Start Answering" at bounding box center [393, 185] width 187 height 19
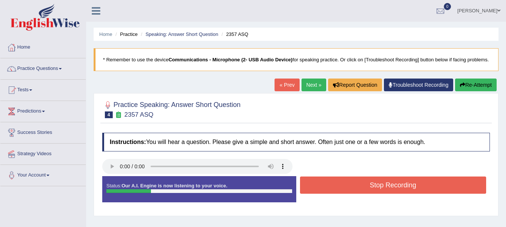
click at [319, 192] on button "Stop Recording" at bounding box center [393, 185] width 187 height 17
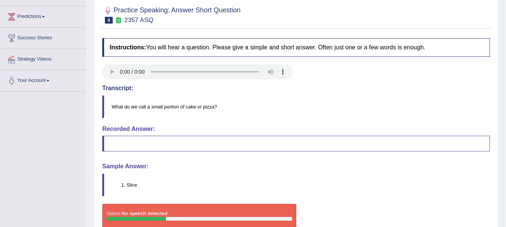
scroll to position [65, 0]
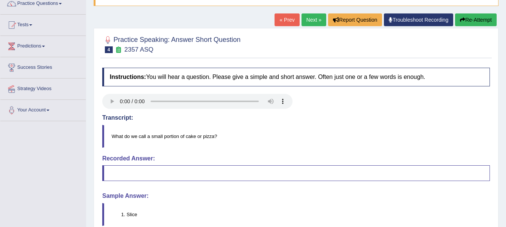
click at [482, 26] on button "Re-Attempt" at bounding box center [476, 19] width 42 height 13
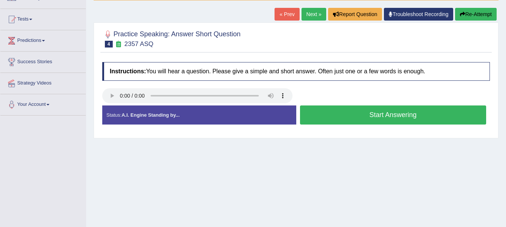
scroll to position [65, 0]
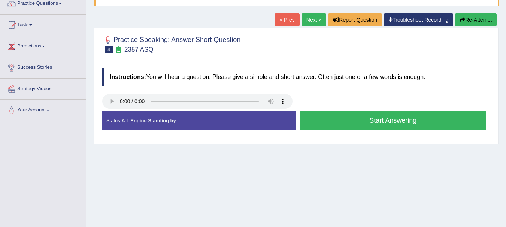
click at [338, 129] on button "Start Answering" at bounding box center [393, 120] width 187 height 19
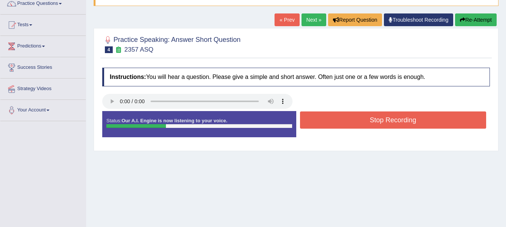
click at [338, 129] on button "Stop Recording" at bounding box center [393, 120] width 187 height 17
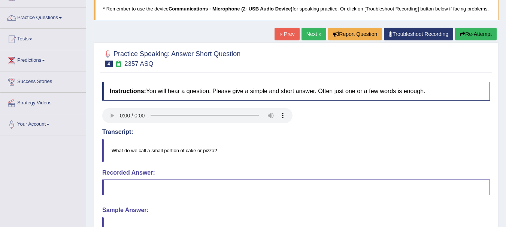
scroll to position [26, 0]
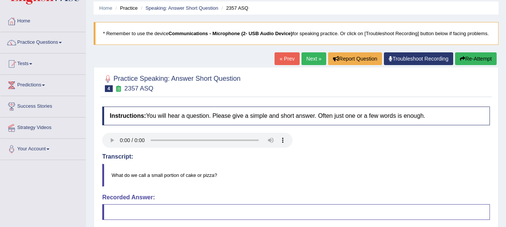
click at [478, 65] on button "Re-Attempt" at bounding box center [476, 58] width 42 height 13
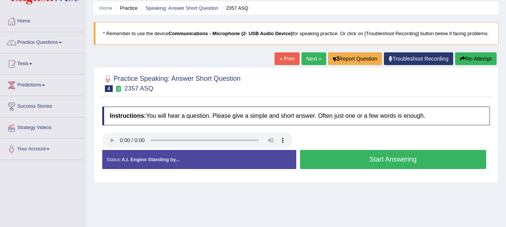
click at [328, 163] on button "Start Answering" at bounding box center [393, 159] width 187 height 19
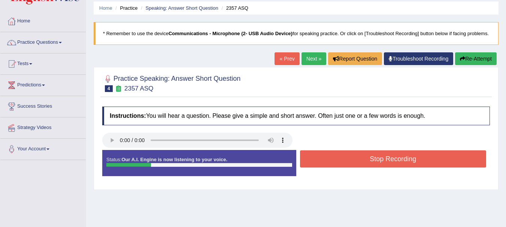
click at [330, 164] on button "Stop Recording" at bounding box center [393, 159] width 187 height 17
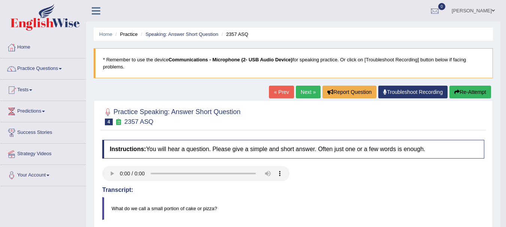
click at [306, 91] on link "Next »" at bounding box center [308, 92] width 25 height 13
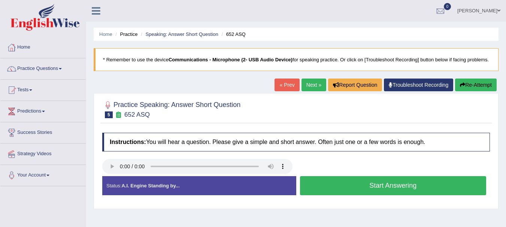
click at [331, 190] on button "Start Answering" at bounding box center [393, 185] width 187 height 19
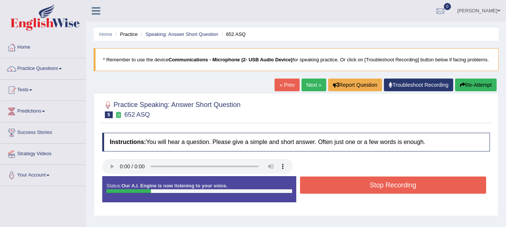
click at [334, 189] on button "Stop Recording" at bounding box center [393, 185] width 187 height 17
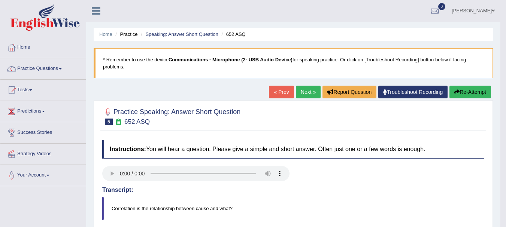
click at [296, 93] on link "Next »" at bounding box center [308, 92] width 25 height 13
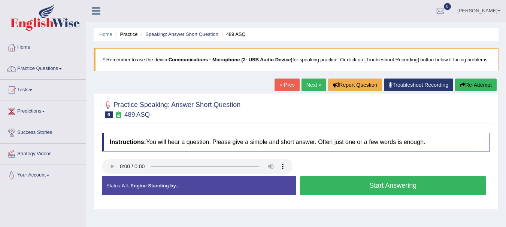
click at [338, 195] on button "Start Answering" at bounding box center [393, 185] width 187 height 19
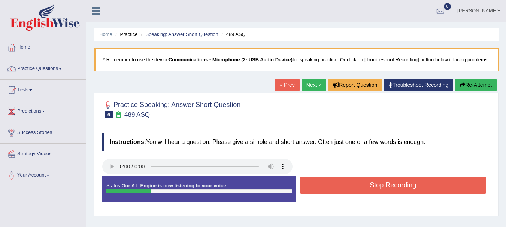
click at [338, 193] on button "Stop Recording" at bounding box center [393, 185] width 187 height 17
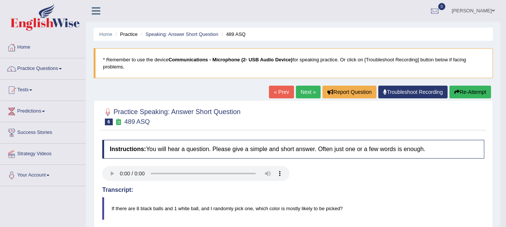
click at [465, 91] on button "Re-Attempt" at bounding box center [471, 92] width 42 height 13
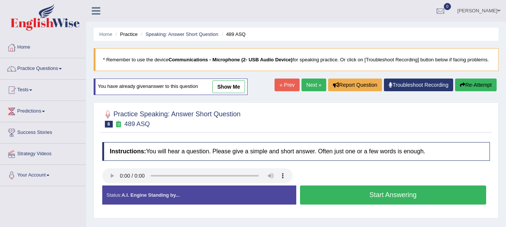
click at [347, 205] on button "Start Answering" at bounding box center [393, 195] width 187 height 19
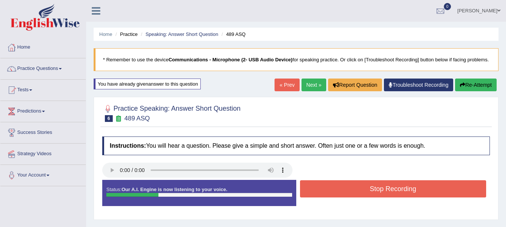
click at [404, 198] on button "Stop Recording" at bounding box center [393, 189] width 187 height 17
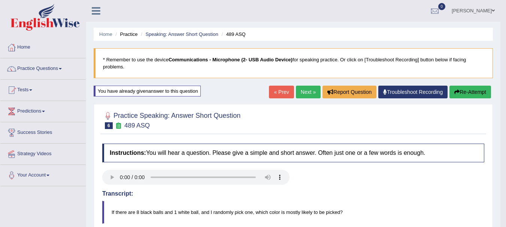
click at [314, 93] on link "Next »" at bounding box center [308, 92] width 25 height 13
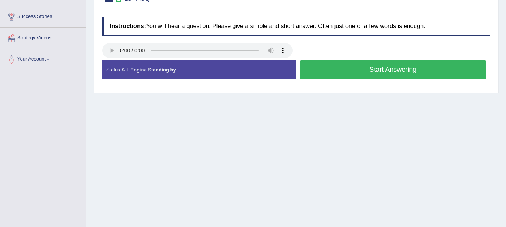
scroll to position [106, 0]
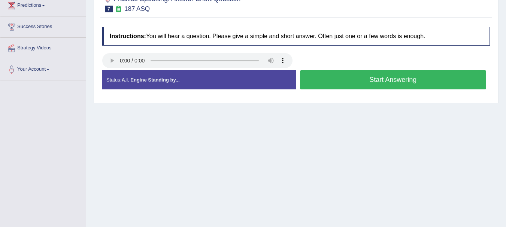
click at [411, 88] on button "Start Answering" at bounding box center [393, 79] width 187 height 19
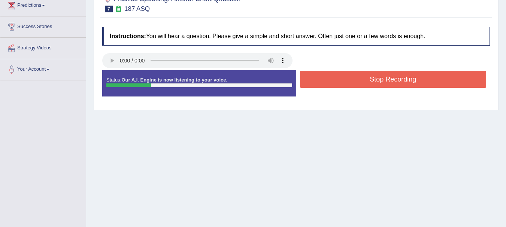
click at [392, 87] on button "Stop Recording" at bounding box center [393, 79] width 187 height 17
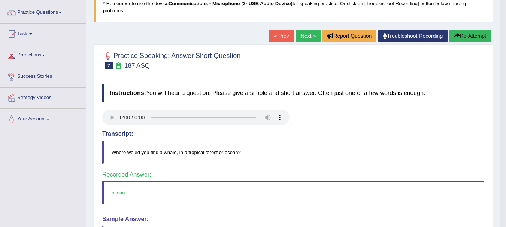
scroll to position [0, 0]
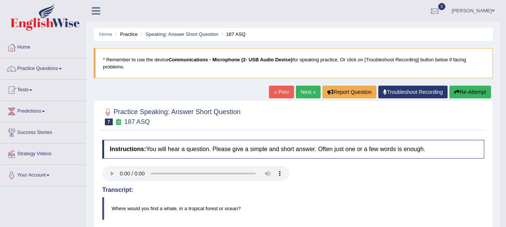
click at [312, 92] on link "Next »" at bounding box center [308, 92] width 25 height 13
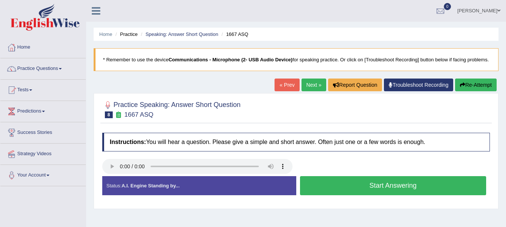
click at [317, 191] on button "Start Answering" at bounding box center [393, 185] width 187 height 19
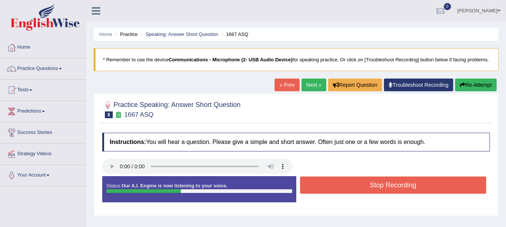
click at [417, 192] on button "Stop Recording" at bounding box center [393, 185] width 187 height 17
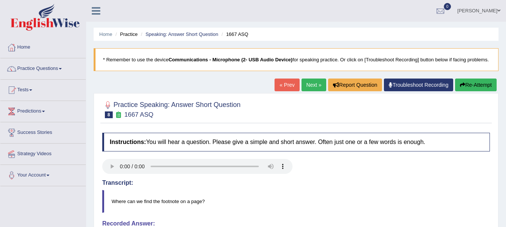
click at [313, 91] on link "Next »" at bounding box center [314, 85] width 25 height 13
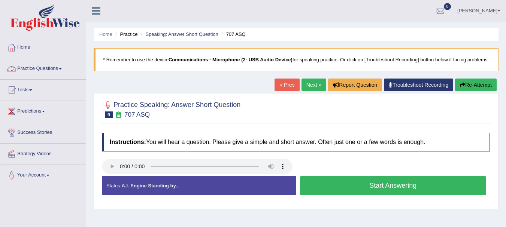
click at [30, 67] on link "Practice Questions" at bounding box center [42, 67] width 85 height 19
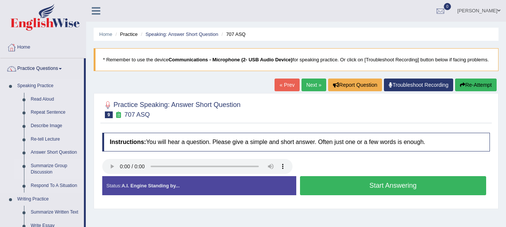
click at [46, 168] on link "Summarize Group Discussion" at bounding box center [55, 170] width 57 height 20
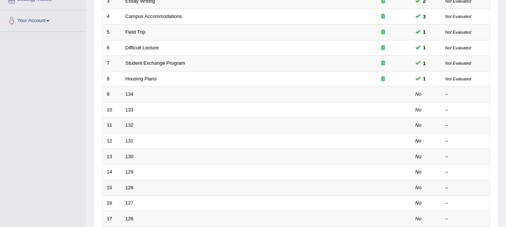
scroll to position [170, 0]
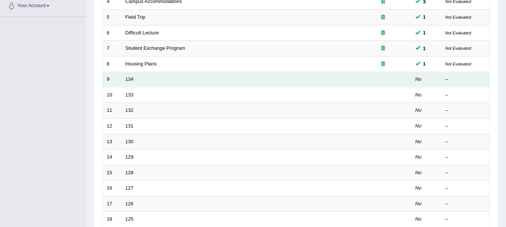
click at [130, 84] on td "134" at bounding box center [238, 80] width 234 height 16
click at [130, 80] on link "134" at bounding box center [130, 79] width 8 height 6
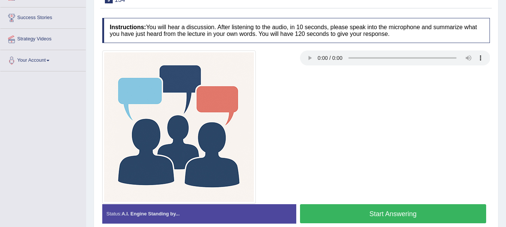
scroll to position [145, 0]
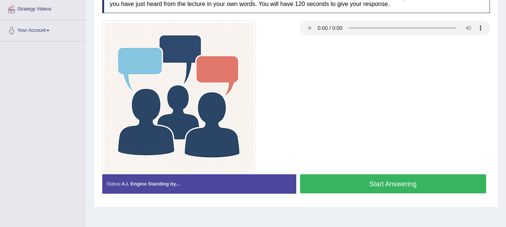
click at [370, 188] on button "Start Answering" at bounding box center [393, 184] width 187 height 19
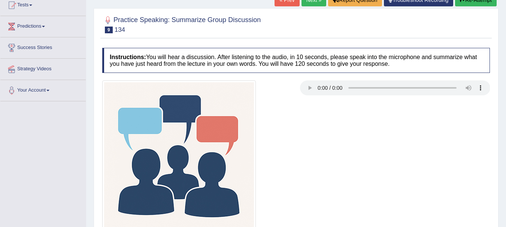
scroll to position [40, 0]
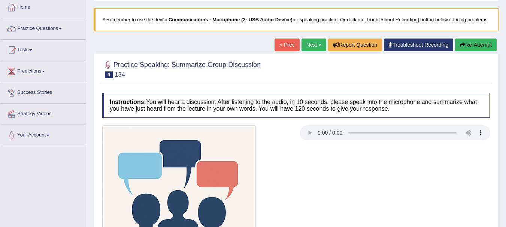
click at [483, 51] on button "Re-Attempt" at bounding box center [476, 45] width 42 height 13
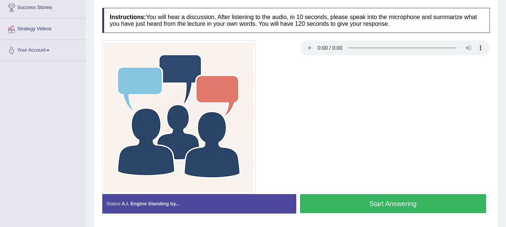
scroll to position [166, 0]
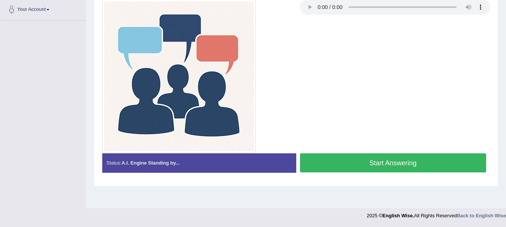
click at [383, 172] on button "Start Answering" at bounding box center [393, 163] width 187 height 19
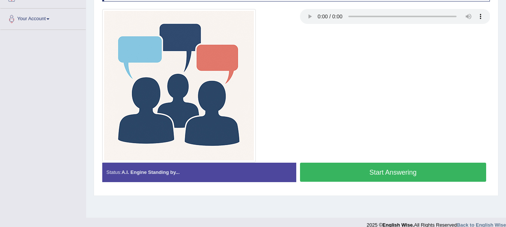
scroll to position [166, 0]
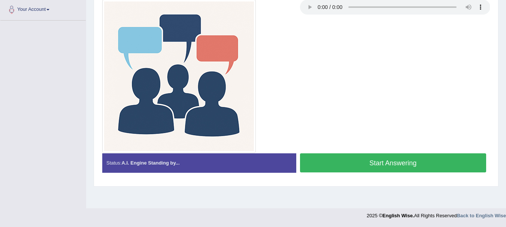
click at [380, 170] on button "Start Answering" at bounding box center [393, 163] width 187 height 19
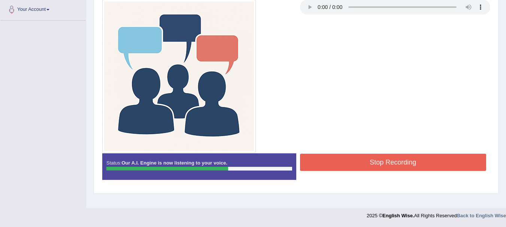
click at [420, 167] on button "Stop Recording" at bounding box center [393, 162] width 187 height 17
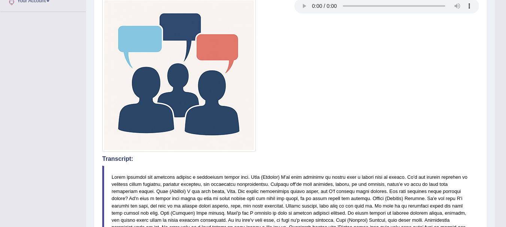
scroll to position [181, 0]
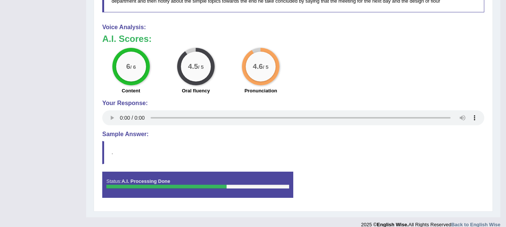
scroll to position [530, 0]
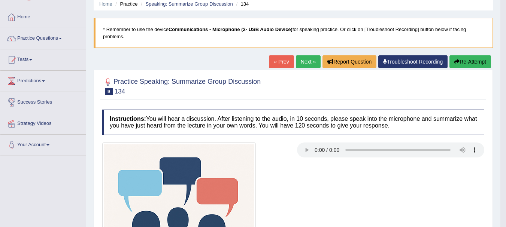
scroll to position [0, 0]
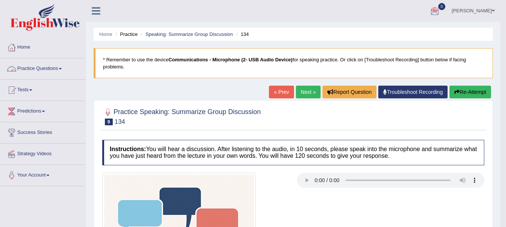
click at [51, 75] on link "Practice Questions" at bounding box center [42, 67] width 85 height 19
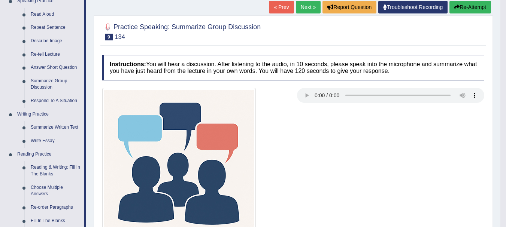
scroll to position [100, 0]
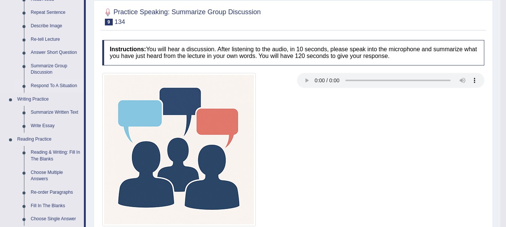
click at [49, 84] on link "Respond To A Situation" at bounding box center [55, 85] width 57 height 13
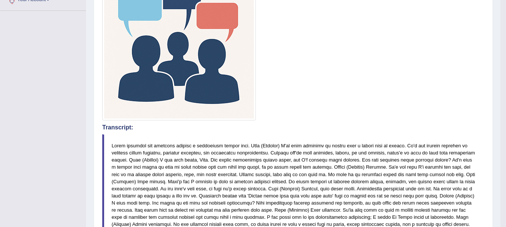
scroll to position [251, 0]
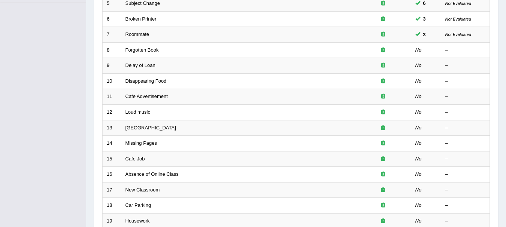
scroll to position [114, 0]
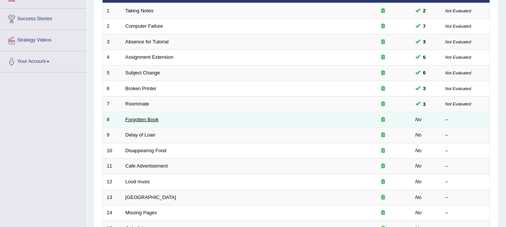
click at [144, 121] on link "Forgotten Book" at bounding box center [142, 120] width 33 height 6
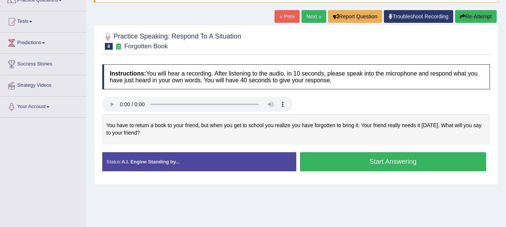
scroll to position [75, 0]
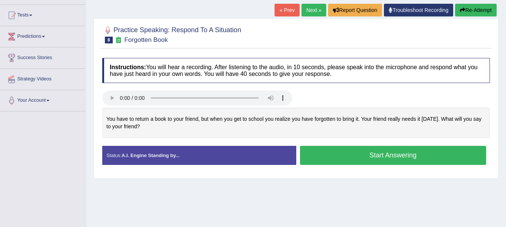
click at [344, 165] on button "Start Answering" at bounding box center [393, 155] width 187 height 19
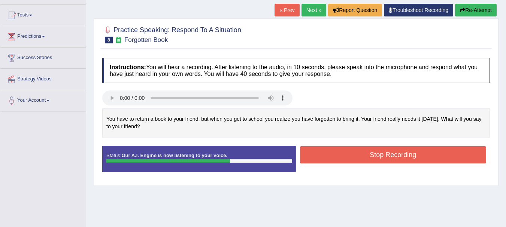
click at [341, 159] on button "Stop Recording" at bounding box center [393, 155] width 187 height 17
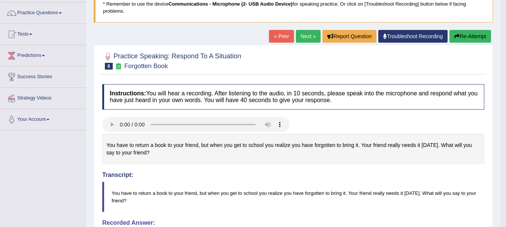
scroll to position [0, 0]
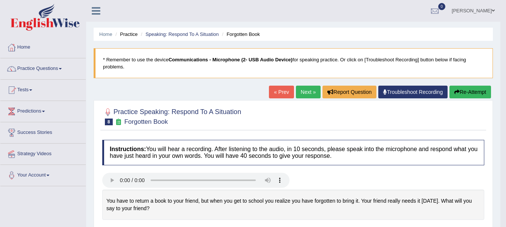
click at [486, 88] on button "Re-Attempt" at bounding box center [471, 92] width 42 height 13
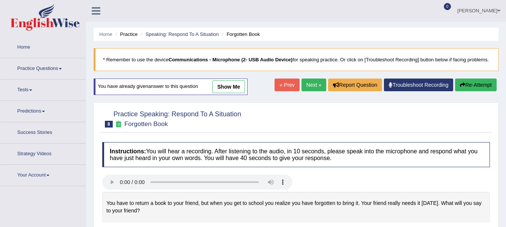
click at [467, 91] on button "Re-Attempt" at bounding box center [476, 85] width 42 height 13
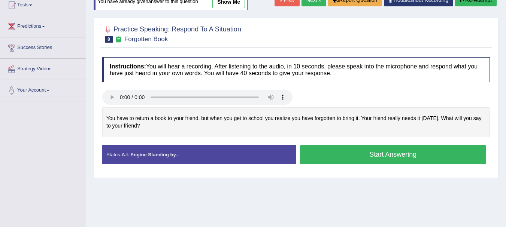
scroll to position [135, 0]
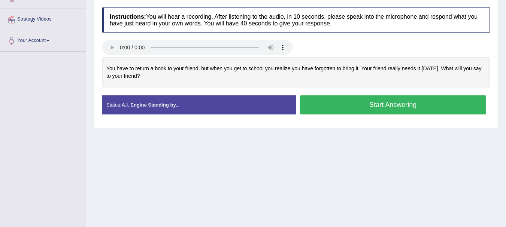
click at [399, 115] on button "Start Answering" at bounding box center [393, 105] width 187 height 19
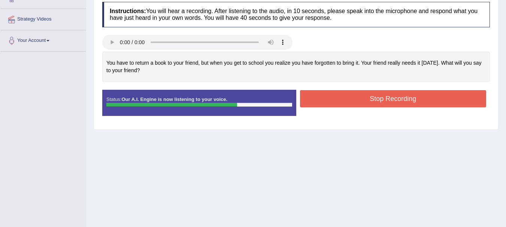
click at [381, 108] on button "Stop Recording" at bounding box center [393, 98] width 187 height 17
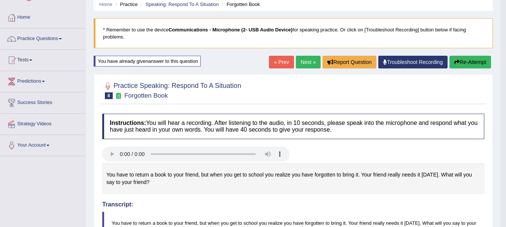
scroll to position [20, 0]
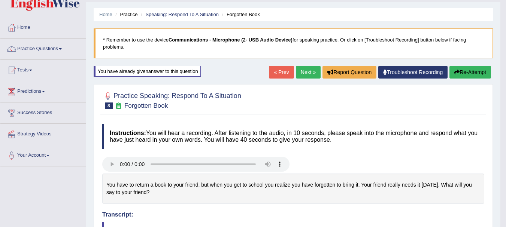
click at [311, 68] on link "Next »" at bounding box center [308, 72] width 25 height 13
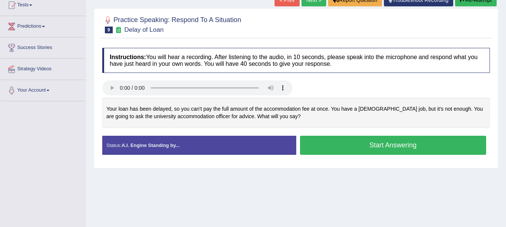
scroll to position [100, 0]
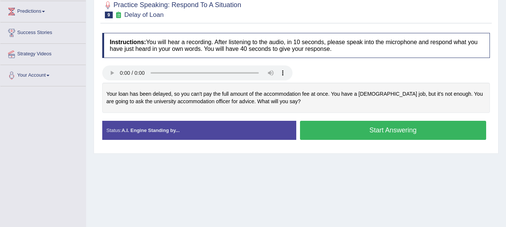
click at [339, 137] on button "Start Answering" at bounding box center [393, 130] width 187 height 19
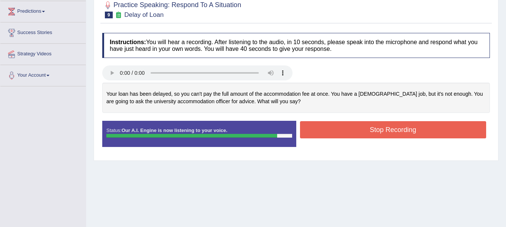
click at [358, 138] on button "Stop Recording" at bounding box center [393, 129] width 187 height 17
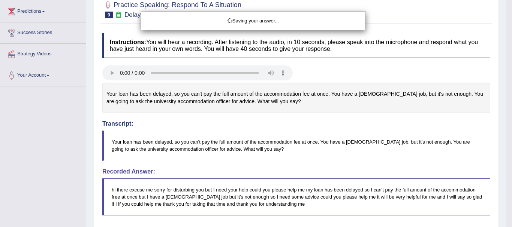
click at [506, 221] on div "Saving your answer..." at bounding box center [256, 113] width 512 height 227
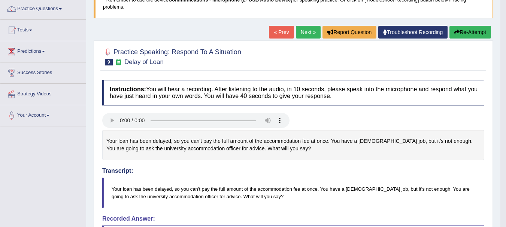
scroll to position [55, 0]
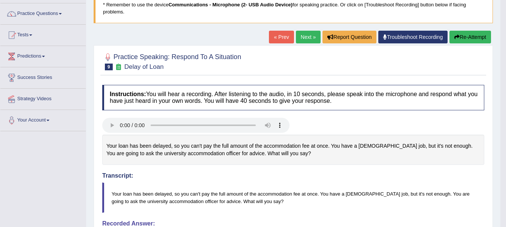
click at [457, 33] on button "Re-Attempt" at bounding box center [471, 37] width 42 height 13
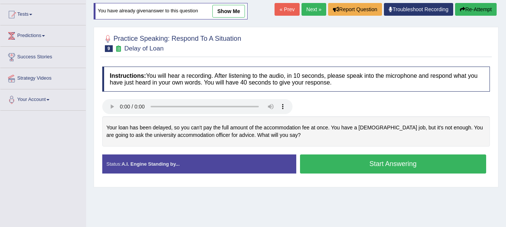
scroll to position [111, 0]
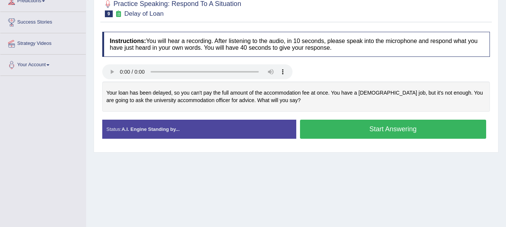
click at [360, 136] on button "Start Answering" at bounding box center [393, 129] width 187 height 19
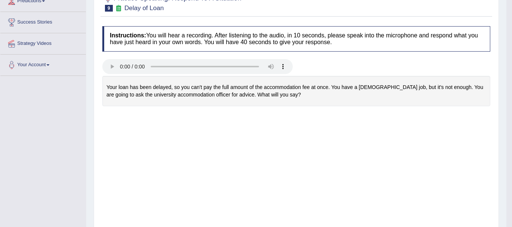
click at [334, 117] on body "Toggle navigation Home Practice Questions Speaking Practice Read Aloud Repeat S…" at bounding box center [256, 2] width 512 height 227
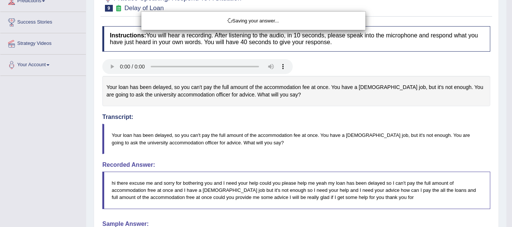
click at [506, 218] on div "Saving your answer..." at bounding box center [256, 113] width 512 height 227
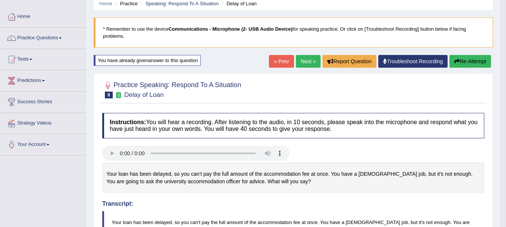
scroll to position [11, 0]
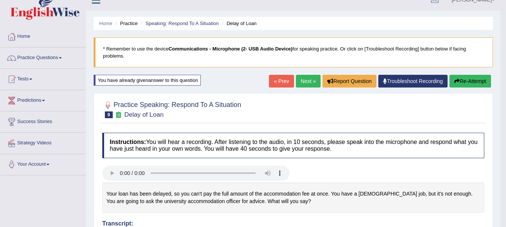
click at [457, 84] on icon "button" at bounding box center [456, 81] width 5 height 5
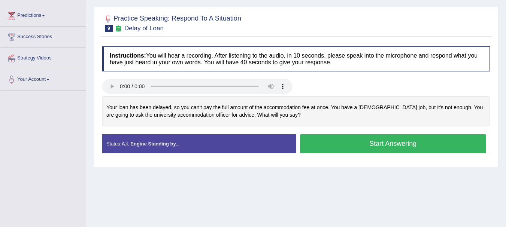
scroll to position [126, 0]
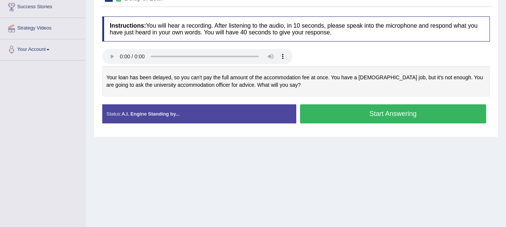
click at [341, 123] on button "Start Answering" at bounding box center [393, 114] width 187 height 19
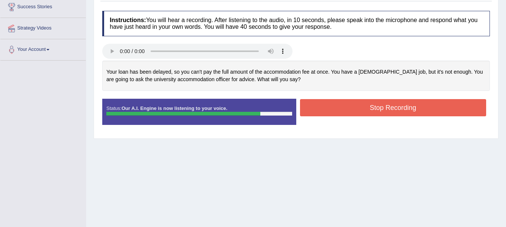
click at [505, 1] on div "Home Practice Speaking: Respond To A Situation Delay of Loan * Remember to use …" at bounding box center [296, 61] width 420 height 375
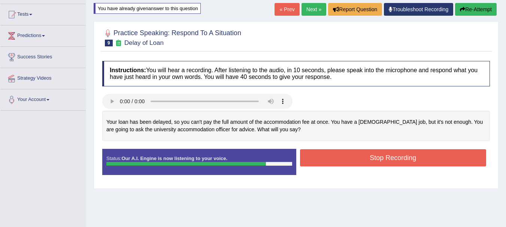
scroll to position [56, 0]
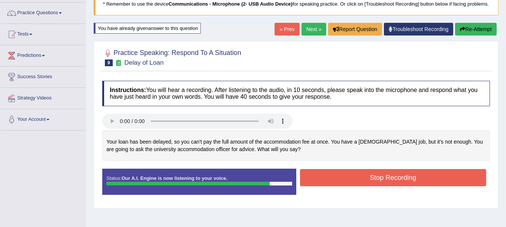
click at [471, 35] on button "Re-Attempt" at bounding box center [476, 29] width 42 height 13
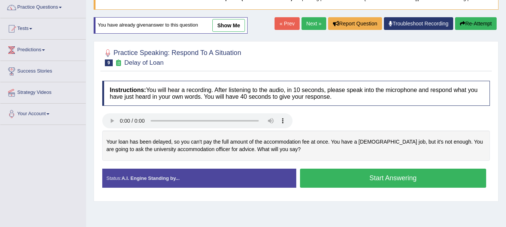
click at [423, 188] on button "Start Answering" at bounding box center [393, 178] width 187 height 19
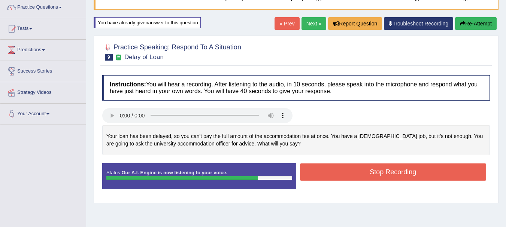
click at [353, 178] on button "Stop Recording" at bounding box center [393, 172] width 187 height 17
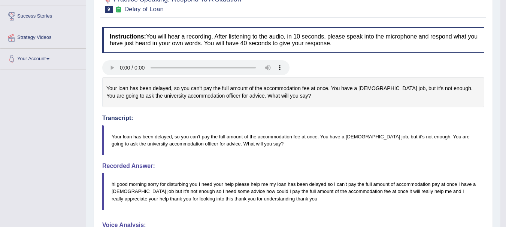
scroll to position [66, 0]
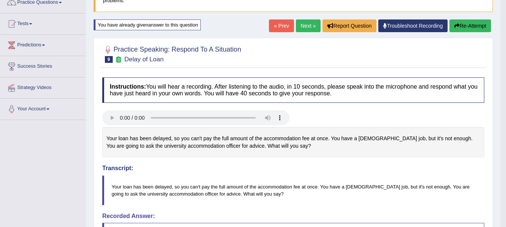
click at [307, 31] on link "Next »" at bounding box center [308, 25] width 25 height 13
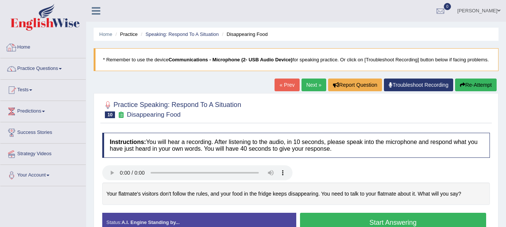
click at [25, 45] on link "Home" at bounding box center [42, 46] width 85 height 19
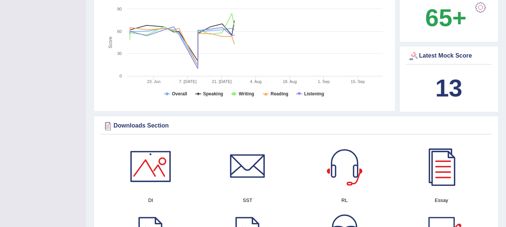
scroll to position [998, 0]
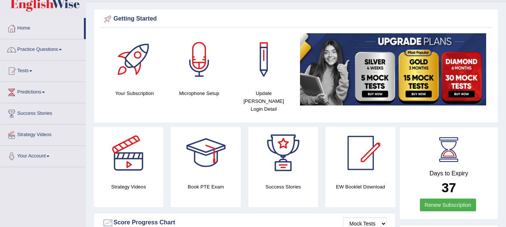
scroll to position [0, 0]
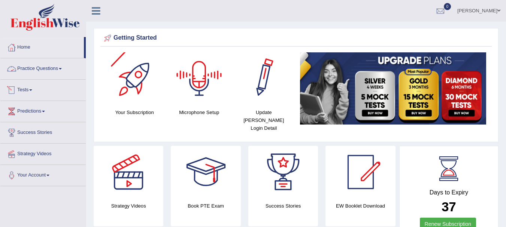
click at [31, 69] on link "Practice Questions" at bounding box center [42, 67] width 85 height 19
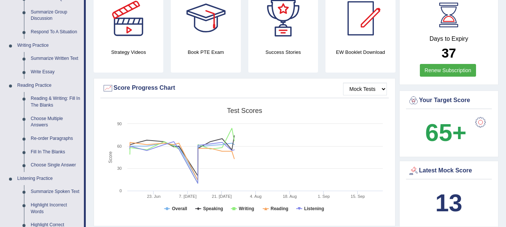
scroll to position [129, 0]
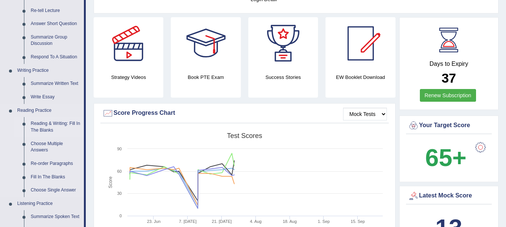
click at [44, 125] on link "Reading & Writing: Fill In The Blanks" at bounding box center [55, 127] width 57 height 20
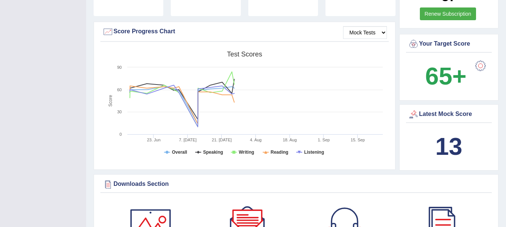
scroll to position [256, 0]
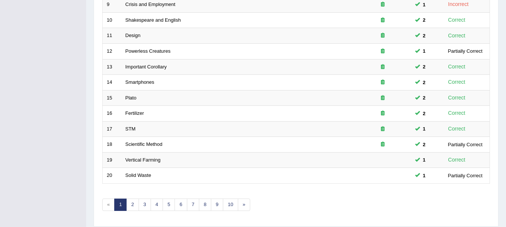
scroll to position [269, 0]
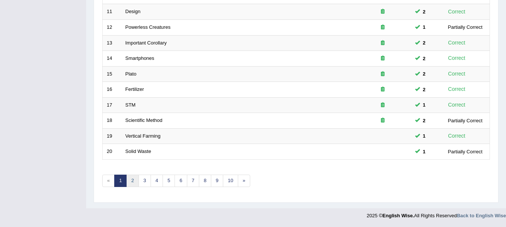
click at [136, 178] on link "2" at bounding box center [132, 181] width 12 height 12
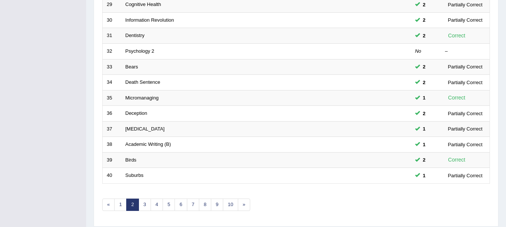
scroll to position [269, 0]
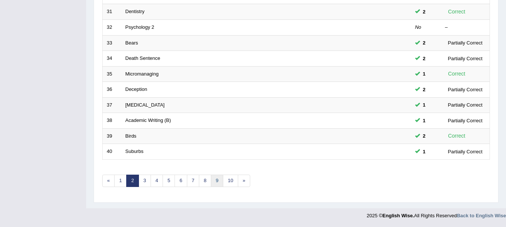
click at [219, 181] on link "9" at bounding box center [217, 181] width 12 height 12
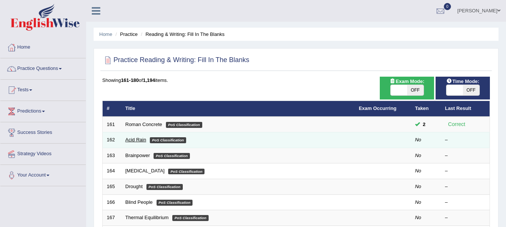
click at [137, 141] on link "Acid Rain" at bounding box center [136, 140] width 21 height 6
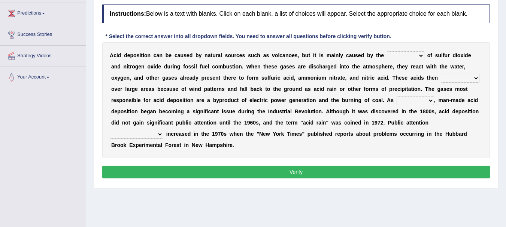
scroll to position [80, 0]
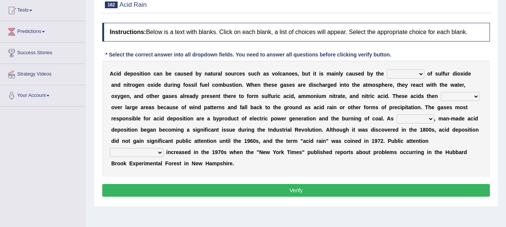
click at [506, 1] on div "Home Practice Reading & Writing: Fill In The Blanks Acid Rain « Prev Next » Rep…" at bounding box center [296, 107] width 420 height 375
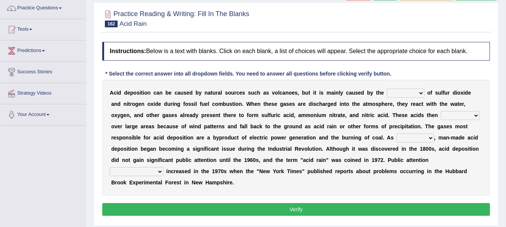
scroll to position [65, 0]
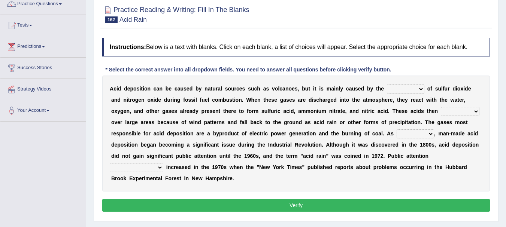
click at [414, 87] on select "release lease tease cease" at bounding box center [405, 89] width 37 height 9
select select "release"
click at [387, 85] on select "release lease tease cease" at bounding box center [405, 89] width 37 height 9
click at [466, 112] on select "dispose disapprove disperse disposition" at bounding box center [460, 111] width 39 height 9
click at [441, 107] on select "dispose disapprove disperse disposition" at bounding box center [460, 111] width 39 height 9
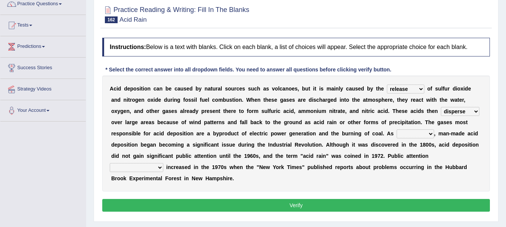
click at [465, 117] on div "A c i d d e p o s i t i o n c a n b e c a u s e d b y n a t u r a l s o u r c e…" at bounding box center [296, 134] width 388 height 116
click at [465, 111] on select "dispose disapprove disperse disposition" at bounding box center [460, 111] width 39 height 9
select select "dispose"
click at [441, 107] on select "dispose disapprove disperse disposition" at bounding box center [460, 111] width 39 height 9
click at [426, 135] on select "saying part evidence such" at bounding box center [415, 134] width 37 height 9
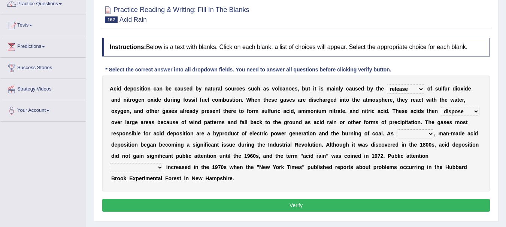
select select "evidence"
click at [397, 130] on select "saying part evidence such" at bounding box center [415, 134] width 37 height 9
click at [466, 112] on select "dispose disapprove disperse disposition" at bounding box center [460, 111] width 39 height 9
select select "disposition"
click at [441, 107] on select "dispose disapprove disperse disposition" at bounding box center [460, 111] width 39 height 9
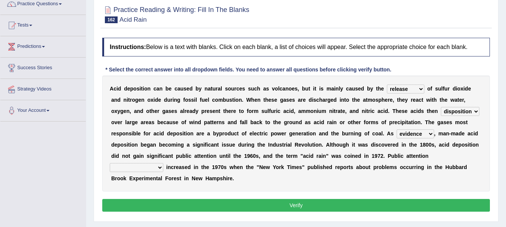
click at [153, 170] on select "inadvertently geometrically comprehensively further" at bounding box center [137, 167] width 54 height 9
select select "comprehensively"
click at [110, 163] on select "inadvertently geometrically comprehensively further" at bounding box center [137, 167] width 54 height 9
click at [304, 203] on button "Verify" at bounding box center [296, 205] width 388 height 13
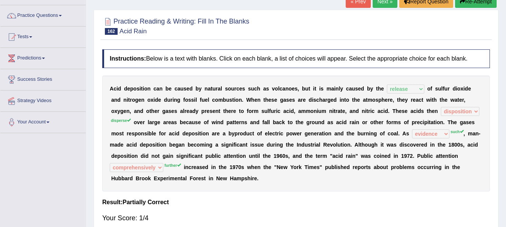
scroll to position [25, 0]
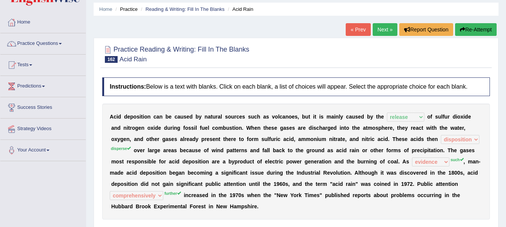
click at [486, 28] on button "Re-Attempt" at bounding box center [476, 29] width 42 height 13
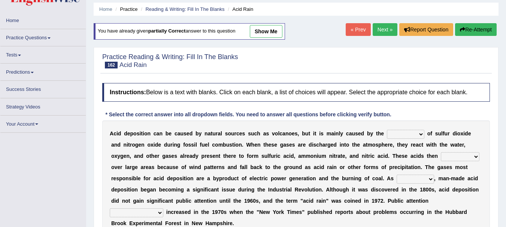
drag, startPoint x: 0, startPoint y: 0, endPoint x: 414, endPoint y: 133, distance: 434.8
click at [414, 133] on select "release lease tease cease" at bounding box center [405, 134] width 37 height 9
select select "release"
click at [387, 130] on select "release lease tease cease" at bounding box center [405, 134] width 37 height 9
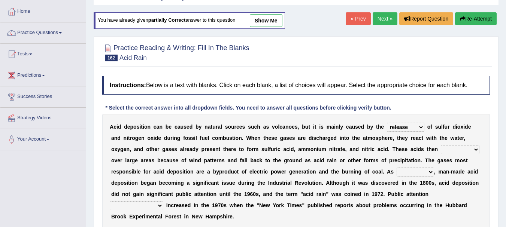
scroll to position [40, 0]
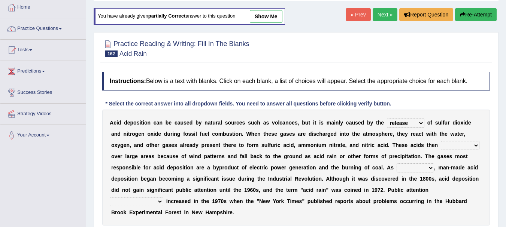
click at [474, 142] on select "dispose disapprove disperse disposition" at bounding box center [460, 145] width 39 height 9
select select "disperse"
click at [441, 141] on select "dispose disapprove disperse disposition" at bounding box center [460, 145] width 39 height 9
click at [426, 169] on select "saying part evidence such" at bounding box center [415, 168] width 37 height 9
select select "such"
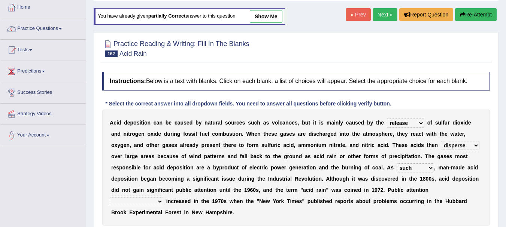
click at [397, 164] on select "saying part evidence such" at bounding box center [415, 168] width 37 height 9
click at [160, 203] on select "inadvertently geometrically comprehensively further" at bounding box center [137, 201] width 54 height 9
select select "further"
click at [110, 197] on select "inadvertently geometrically comprehensively further" at bounding box center [137, 201] width 54 height 9
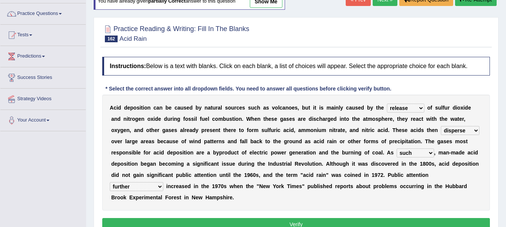
scroll to position [70, 0]
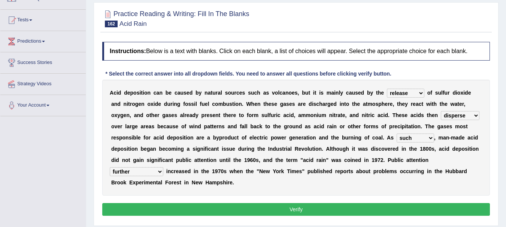
click at [307, 210] on button "Verify" at bounding box center [296, 209] width 388 height 13
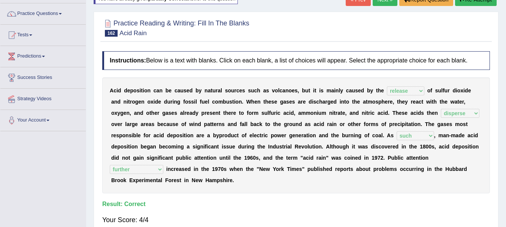
scroll to position [15, 0]
